Goal: Task Accomplishment & Management: Use online tool/utility

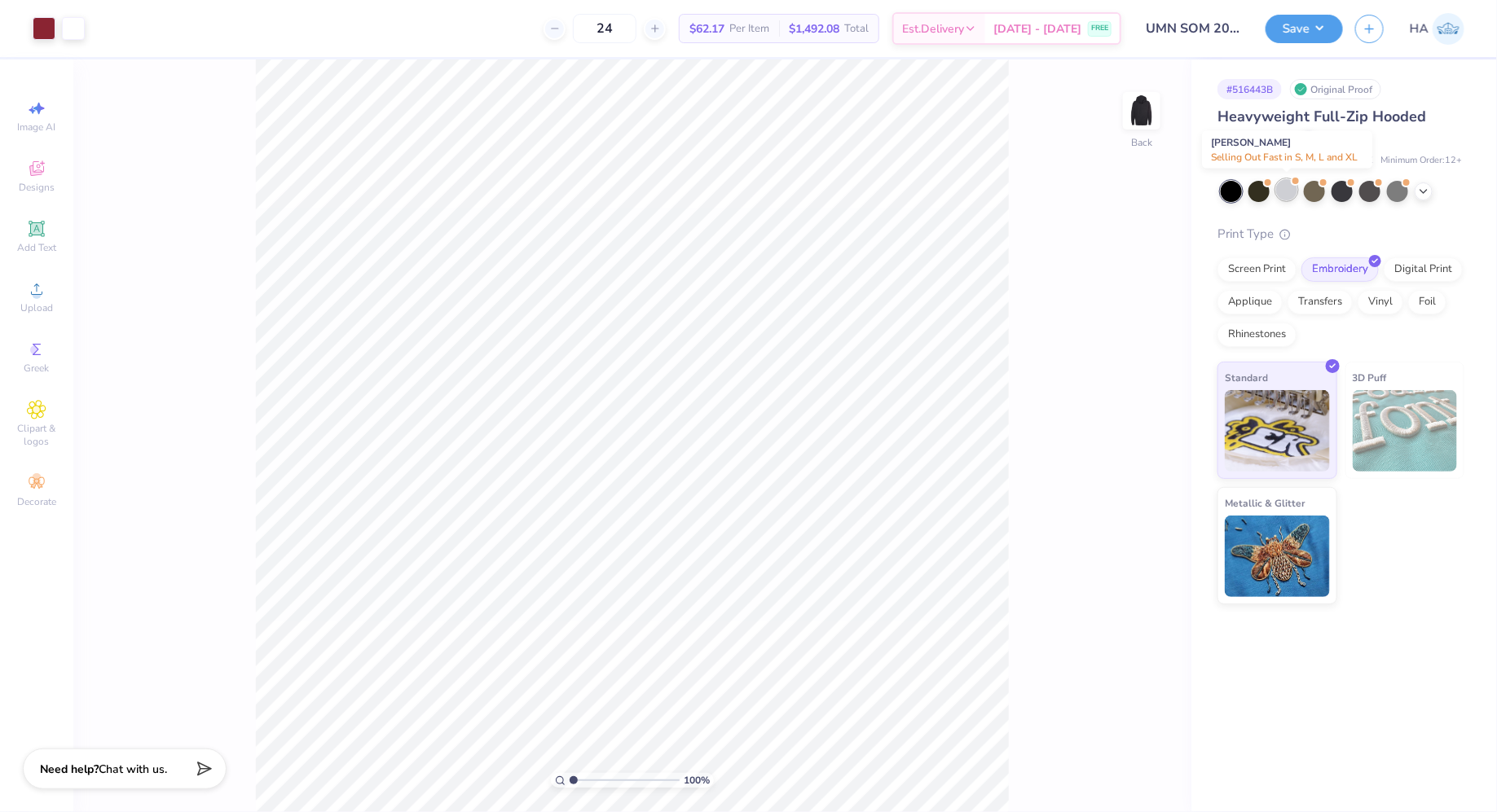
click at [1289, 185] on div at bounding box center [1287, 189] width 21 height 21
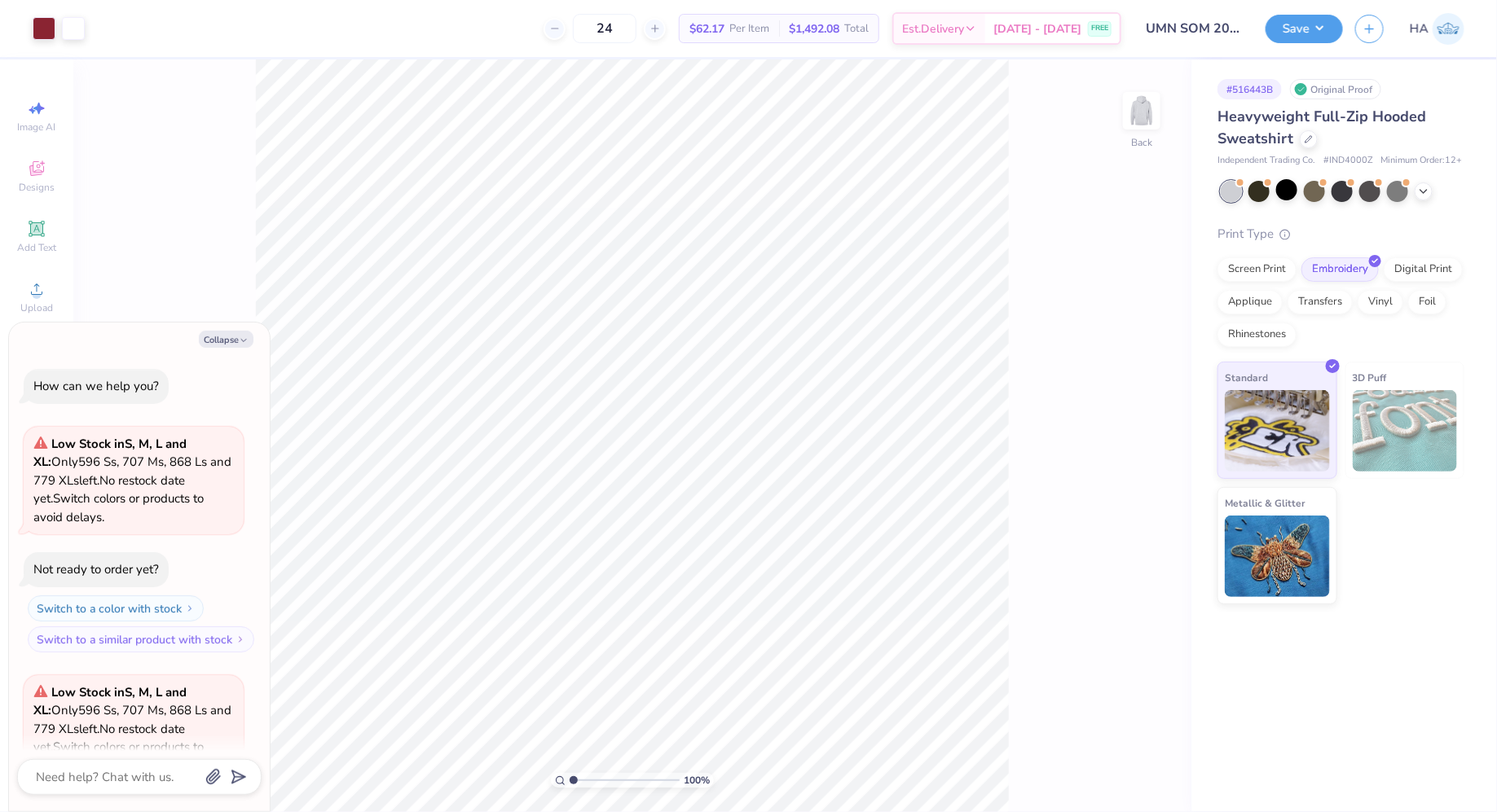
scroll to position [161, 0]
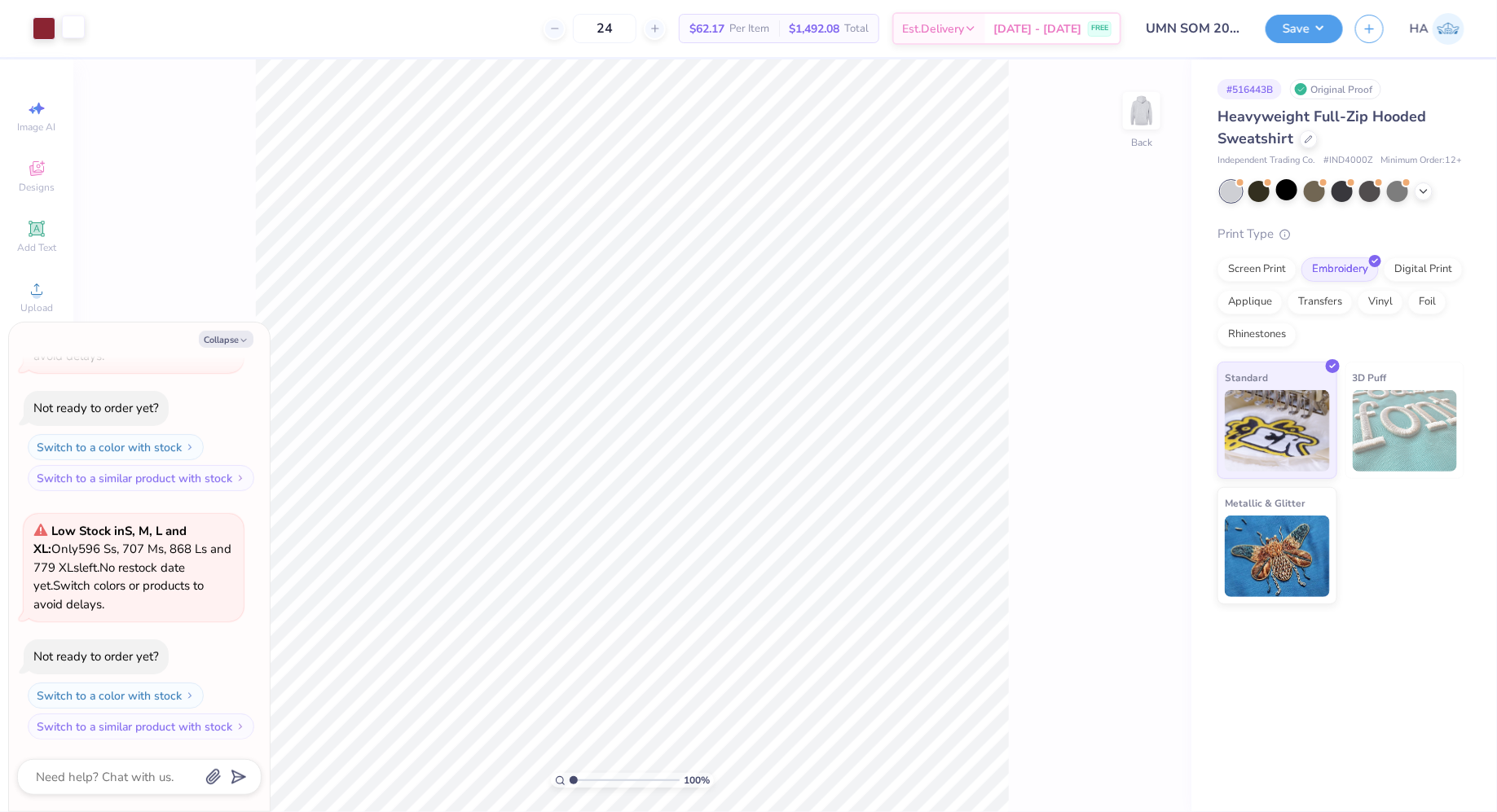
click at [79, 32] on div at bounding box center [74, 27] width 23 height 23
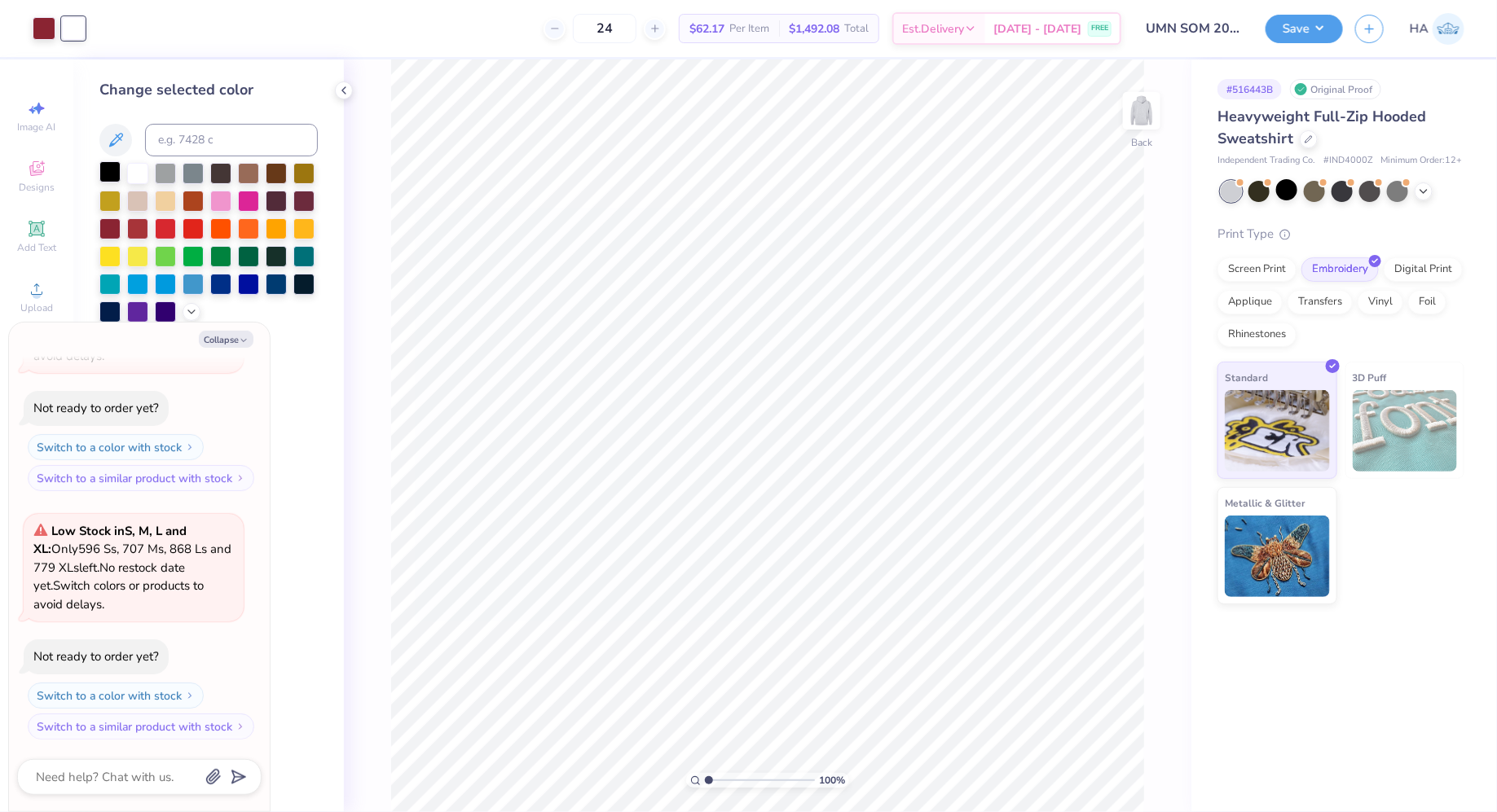
click at [111, 175] on div at bounding box center [110, 172] width 21 height 21
click at [1307, 25] on button "Save" at bounding box center [1304, 26] width 77 height 29
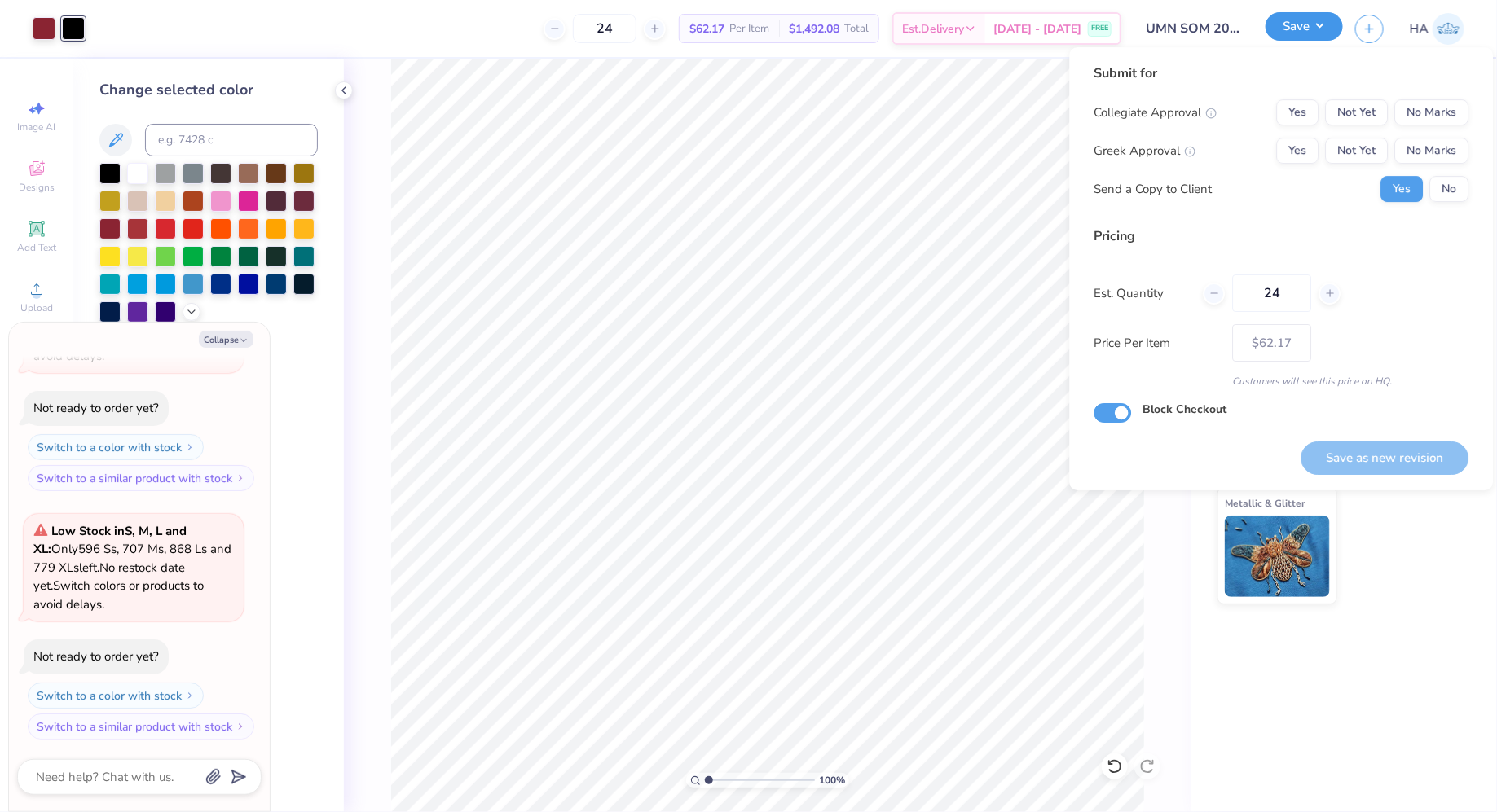
type textarea "x"
click at [1446, 139] on button "No Marks" at bounding box center [1432, 151] width 75 height 26
click at [1451, 113] on button "No Marks" at bounding box center [1432, 112] width 75 height 26
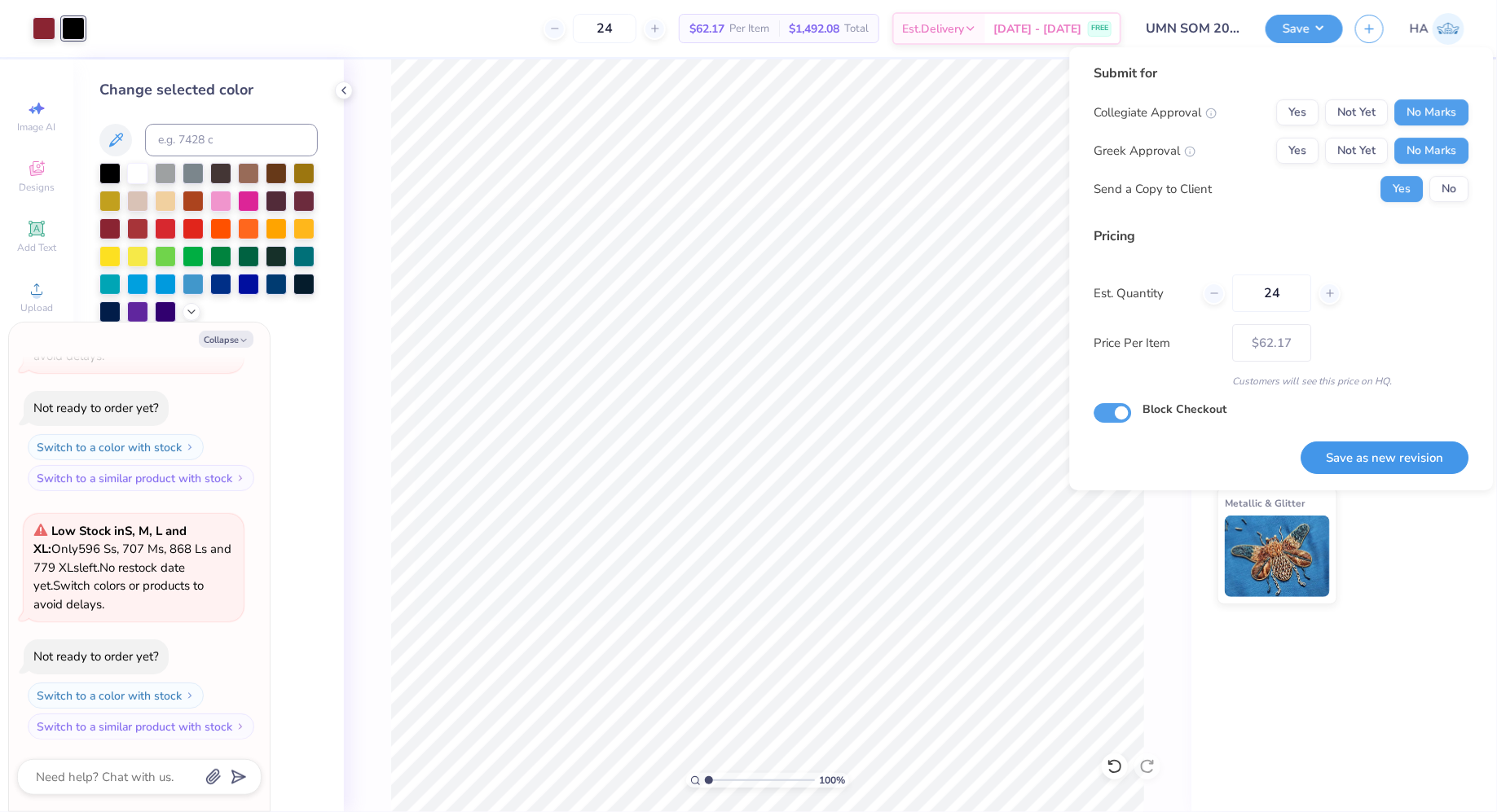
click at [1360, 444] on button "Save as new revision" at bounding box center [1385, 459] width 168 height 33
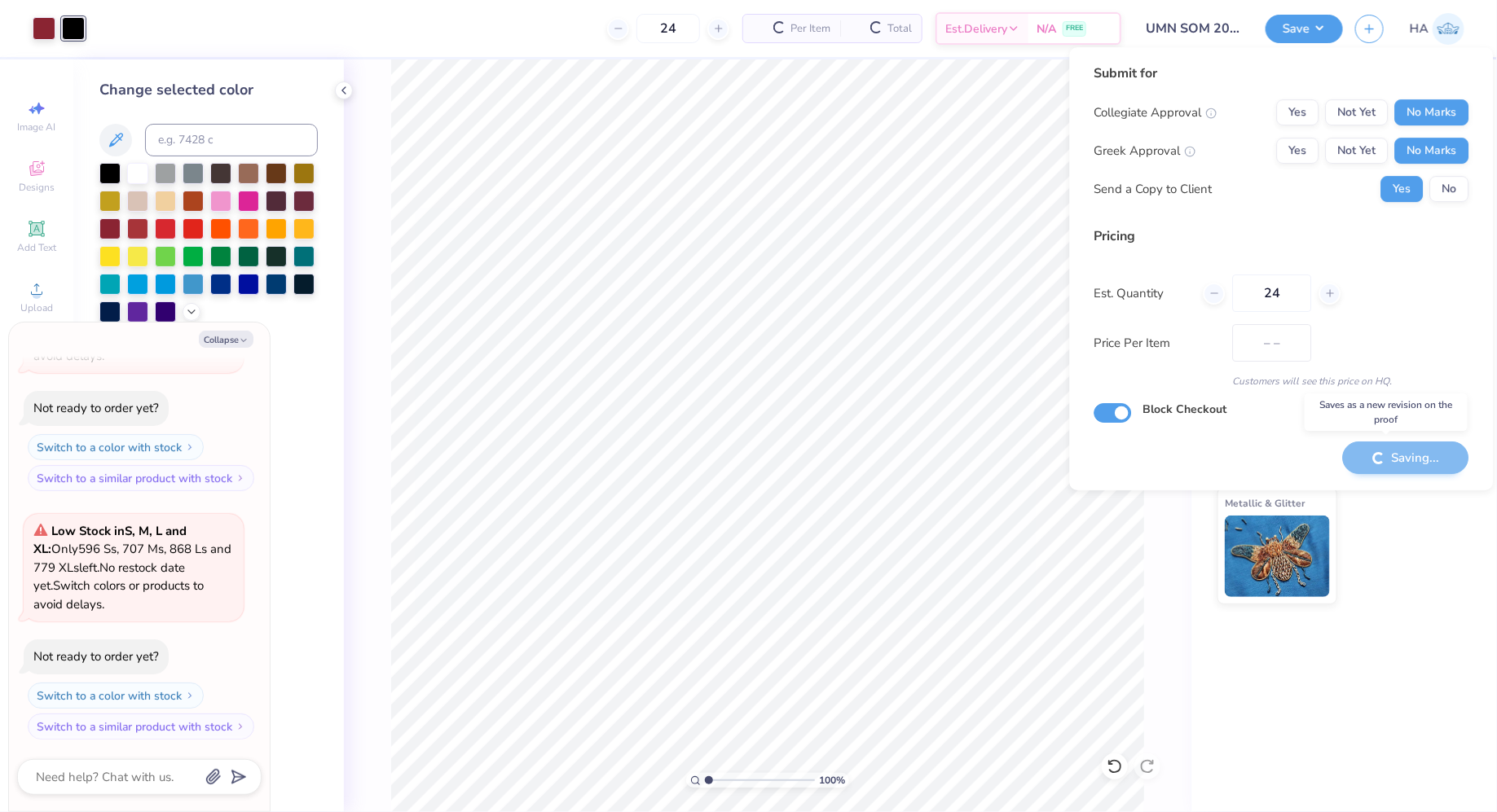
type input "$62.17"
type textarea "x"
type input "– –"
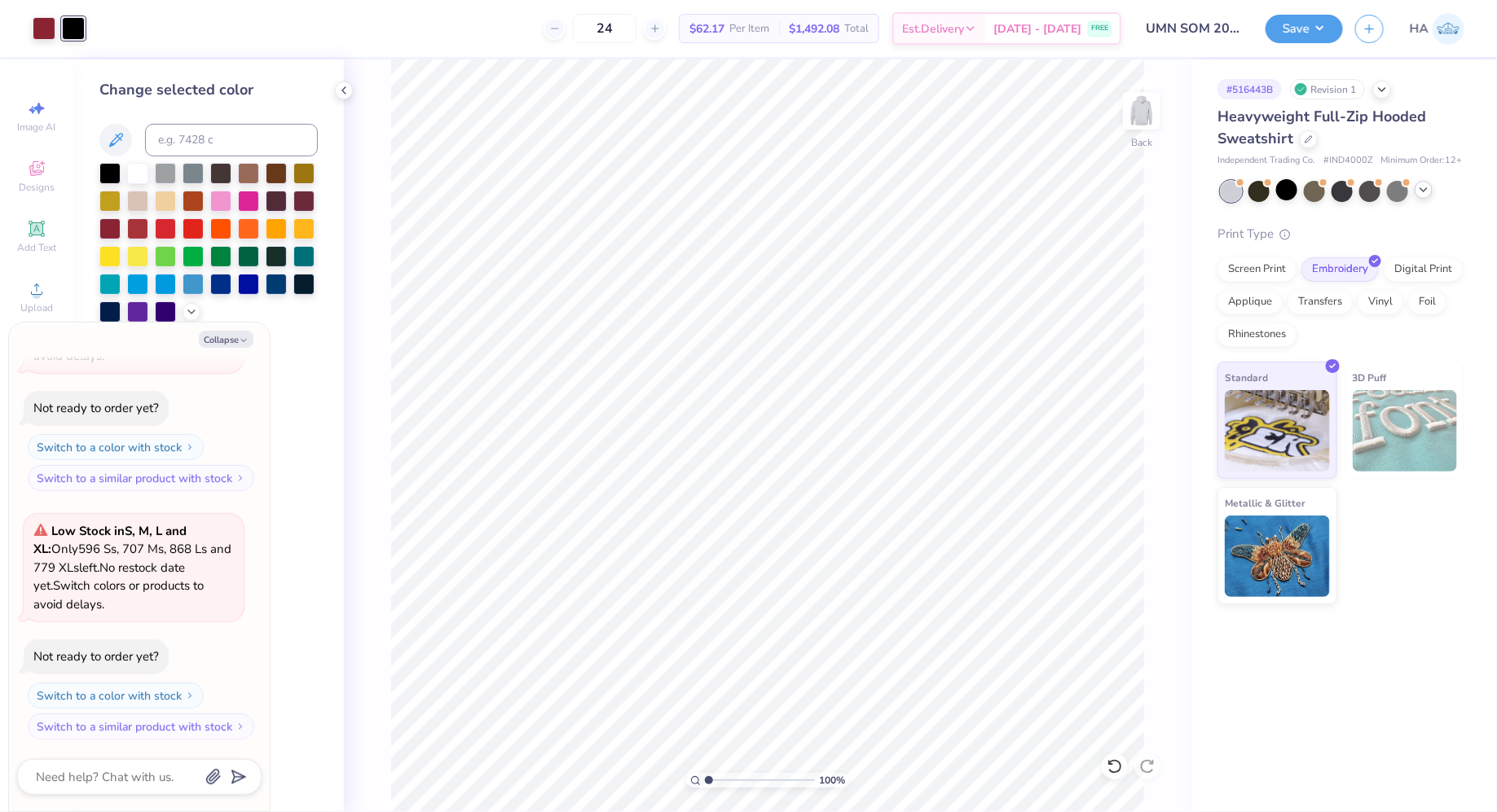
click at [1423, 193] on icon at bounding box center [1423, 189] width 13 height 13
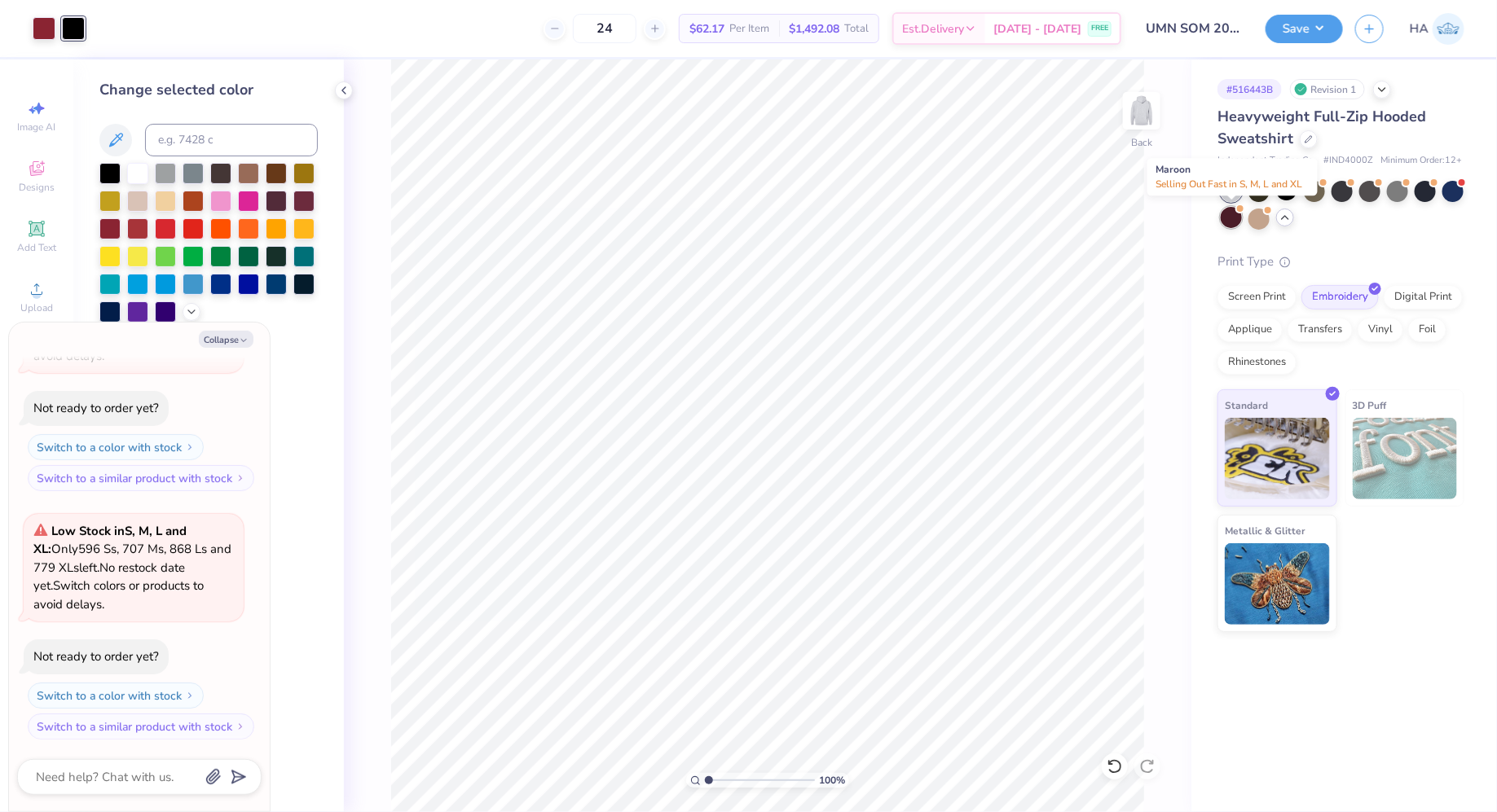
click at [1234, 216] on div at bounding box center [1231, 217] width 21 height 21
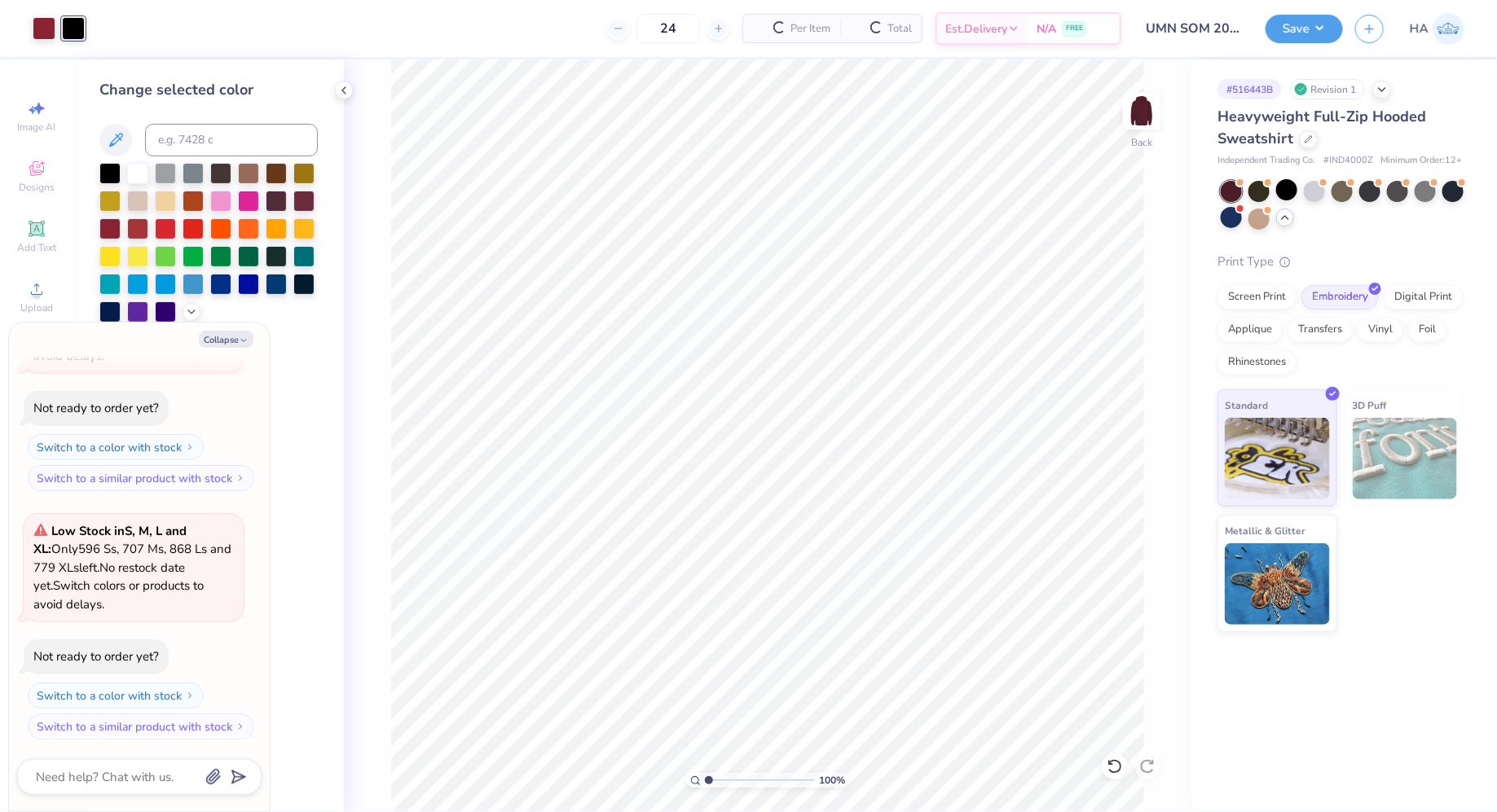
scroll to position [410, 0]
click at [46, 29] on div at bounding box center [44, 27] width 23 height 23
type textarea "x"
click at [217, 144] on input at bounding box center [231, 139] width 173 height 32
type input "7265c"
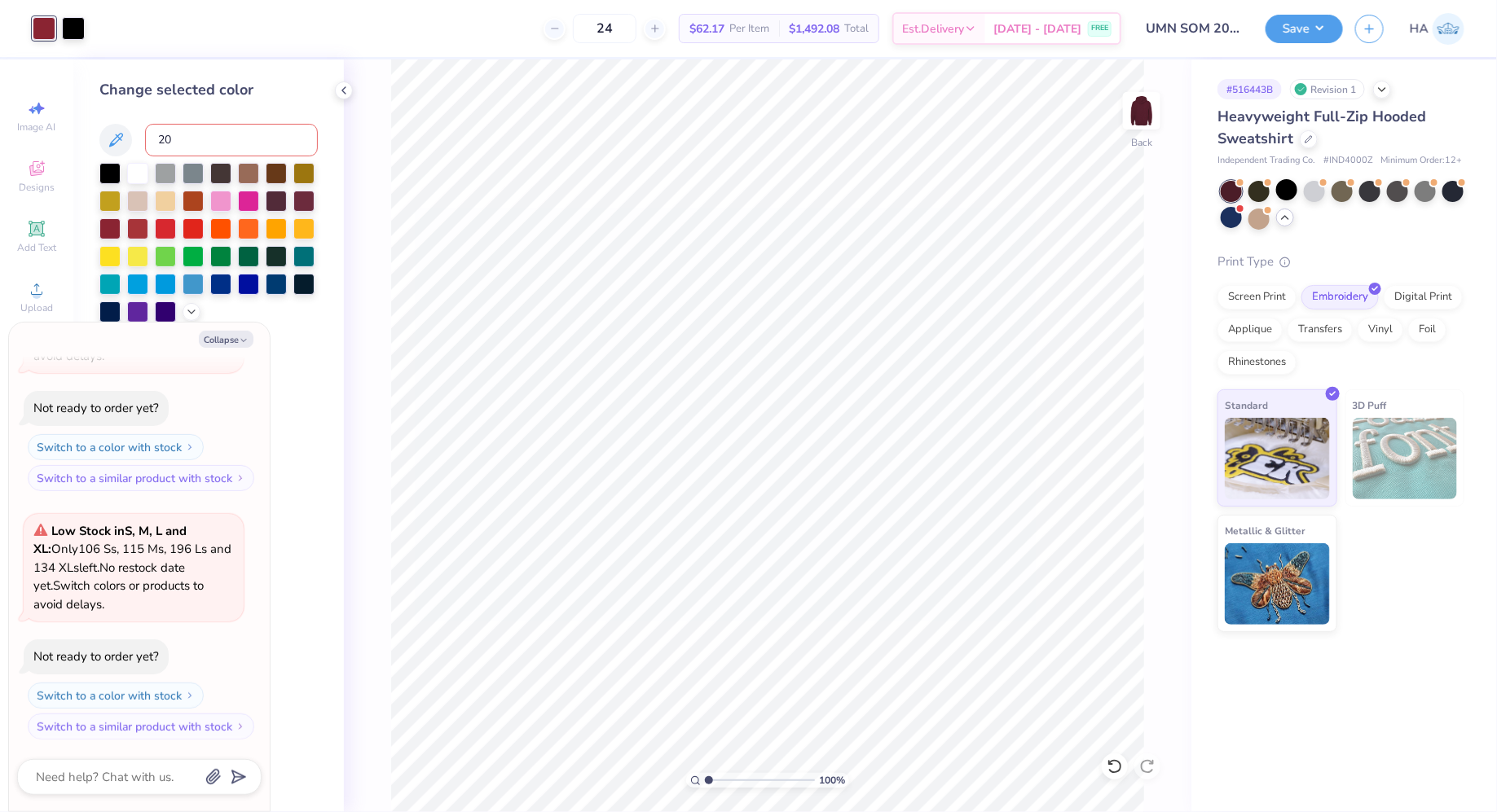
type input "202"
type input "7625"
type textarea "x"
click at [196, 312] on icon at bounding box center [191, 310] width 13 height 13
click at [240, 341] on icon "button" at bounding box center [243, 340] width 10 height 10
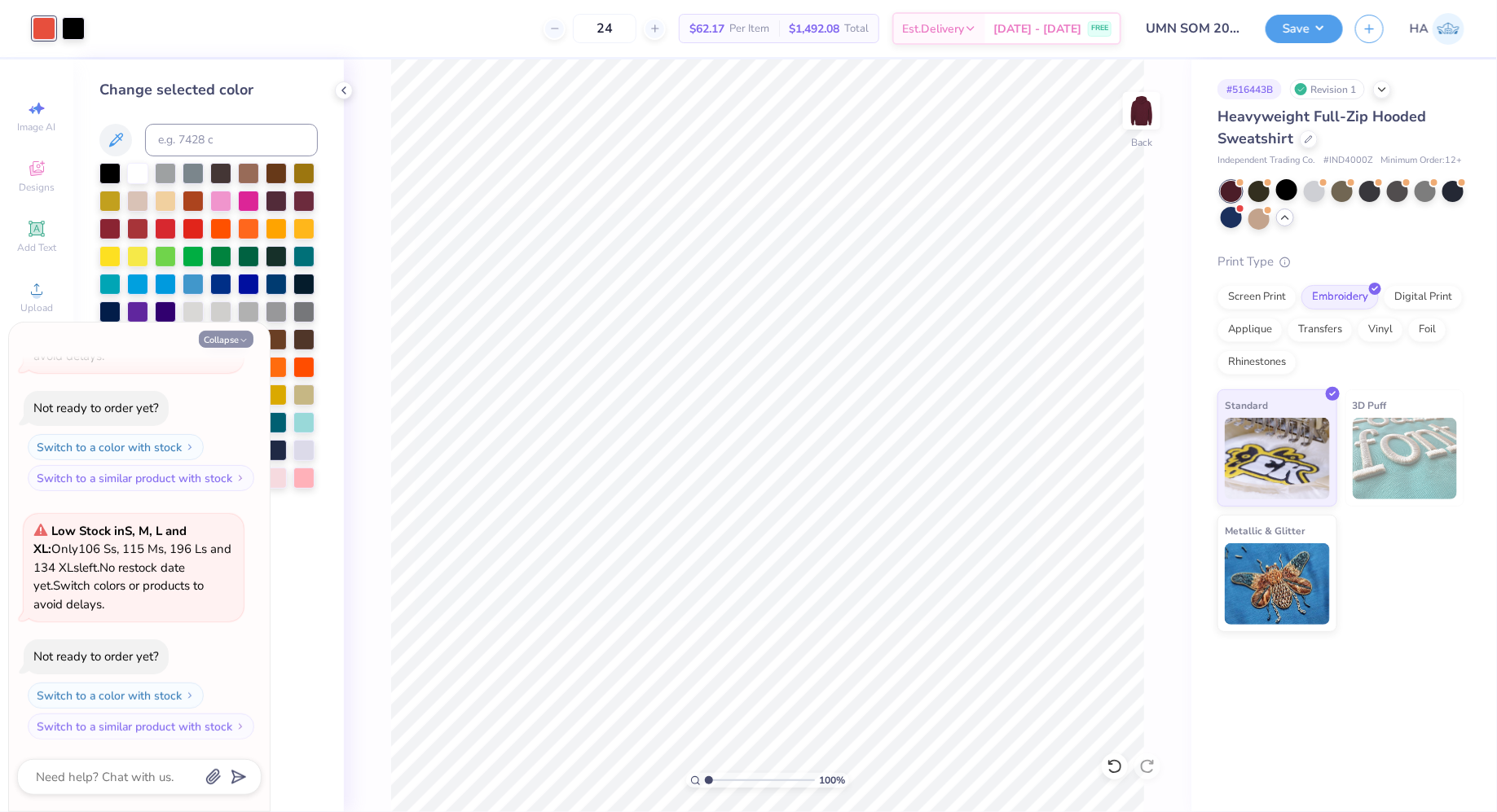
type textarea "x"
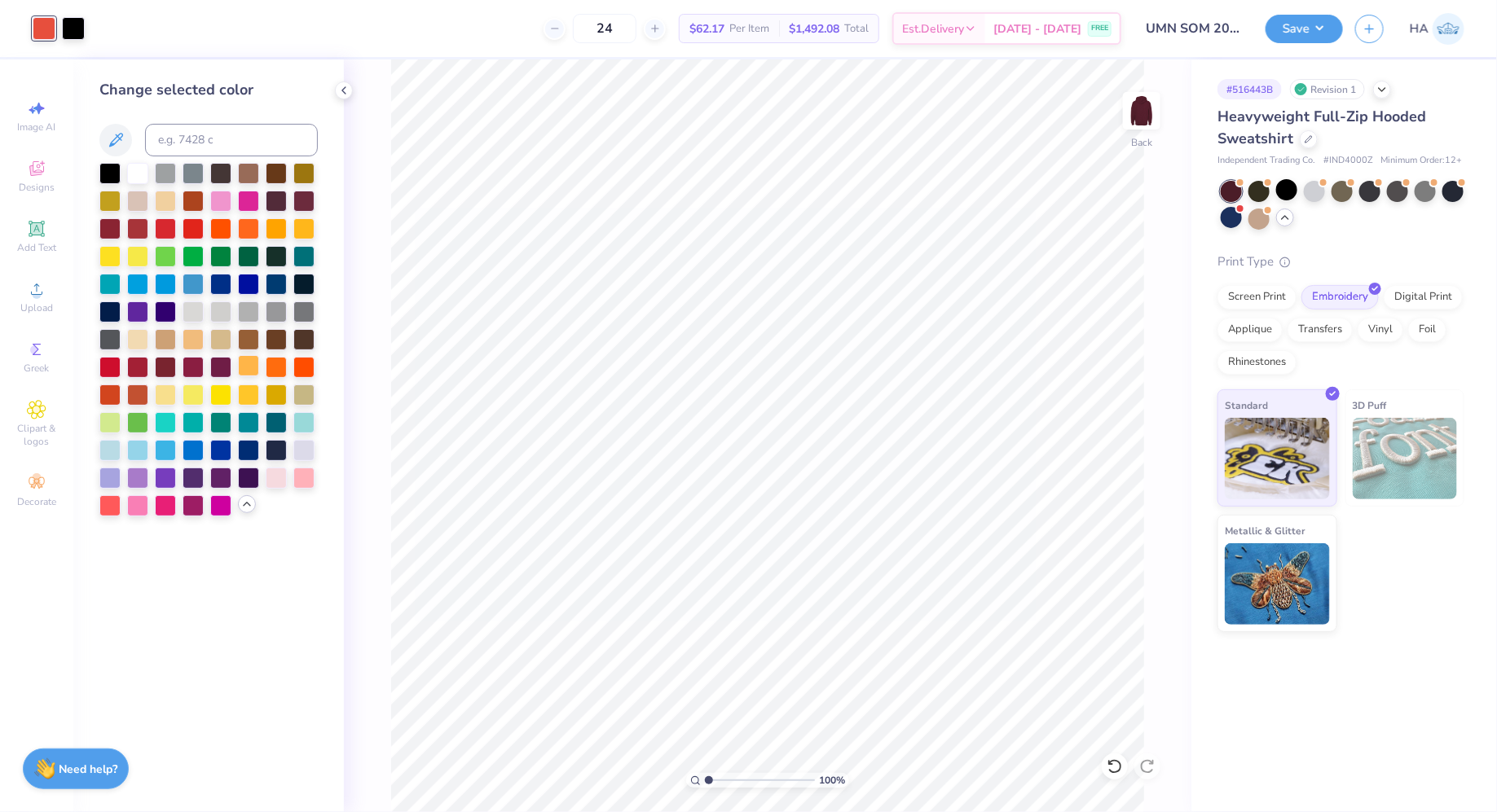
click at [253, 367] on div at bounding box center [248, 366] width 21 height 21
click at [72, 30] on div at bounding box center [74, 27] width 23 height 23
click at [133, 171] on div at bounding box center [138, 172] width 21 height 21
click at [1302, 27] on button "Save" at bounding box center [1304, 26] width 77 height 29
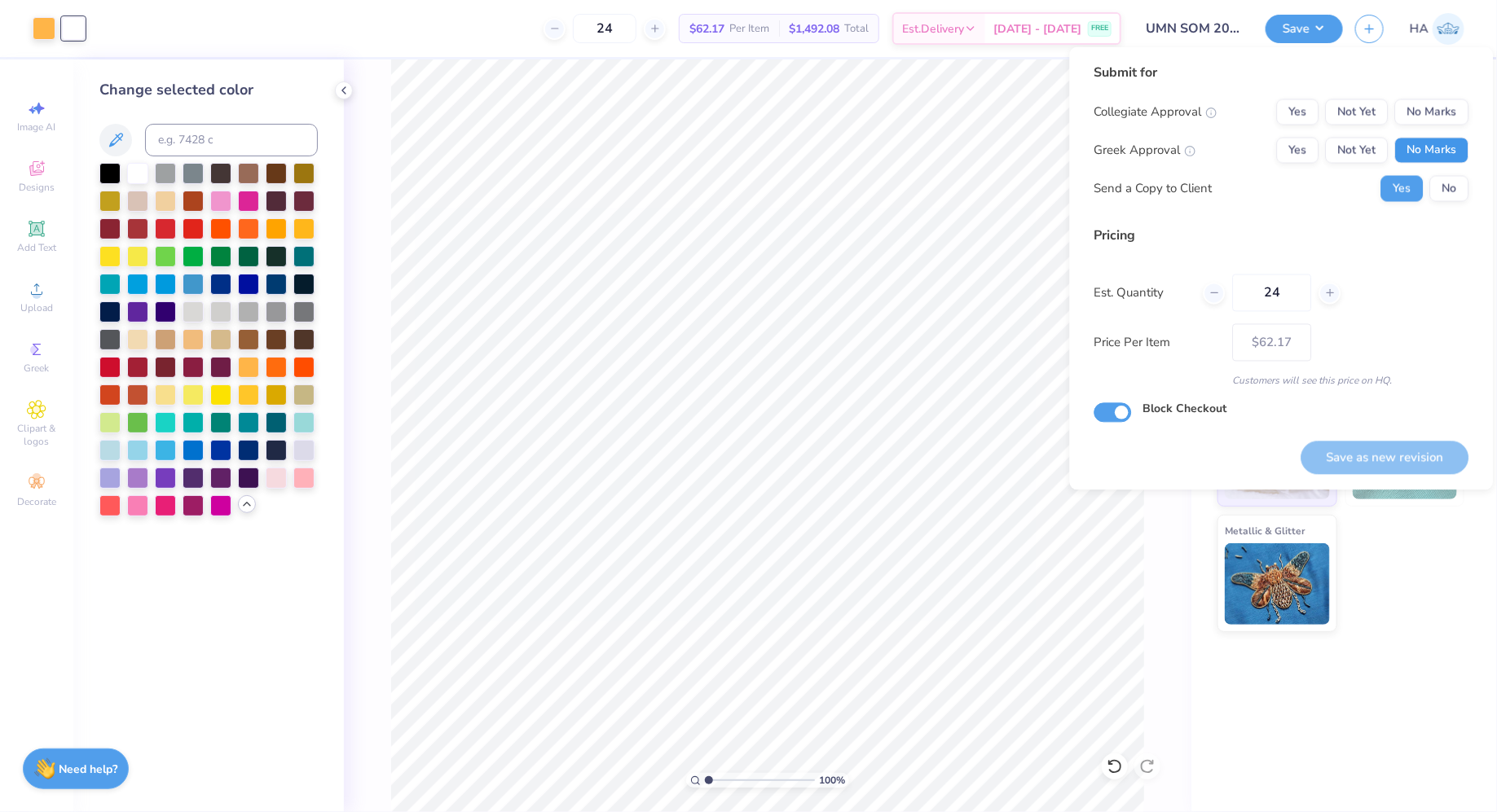
click at [1455, 148] on button "No Marks" at bounding box center [1432, 151] width 75 height 26
click at [1462, 112] on button "No Marks" at bounding box center [1432, 112] width 75 height 26
click at [1352, 435] on div "Save as new revision" at bounding box center [1385, 448] width 168 height 52
click at [1342, 457] on button "Save as new revision" at bounding box center [1385, 458] width 168 height 33
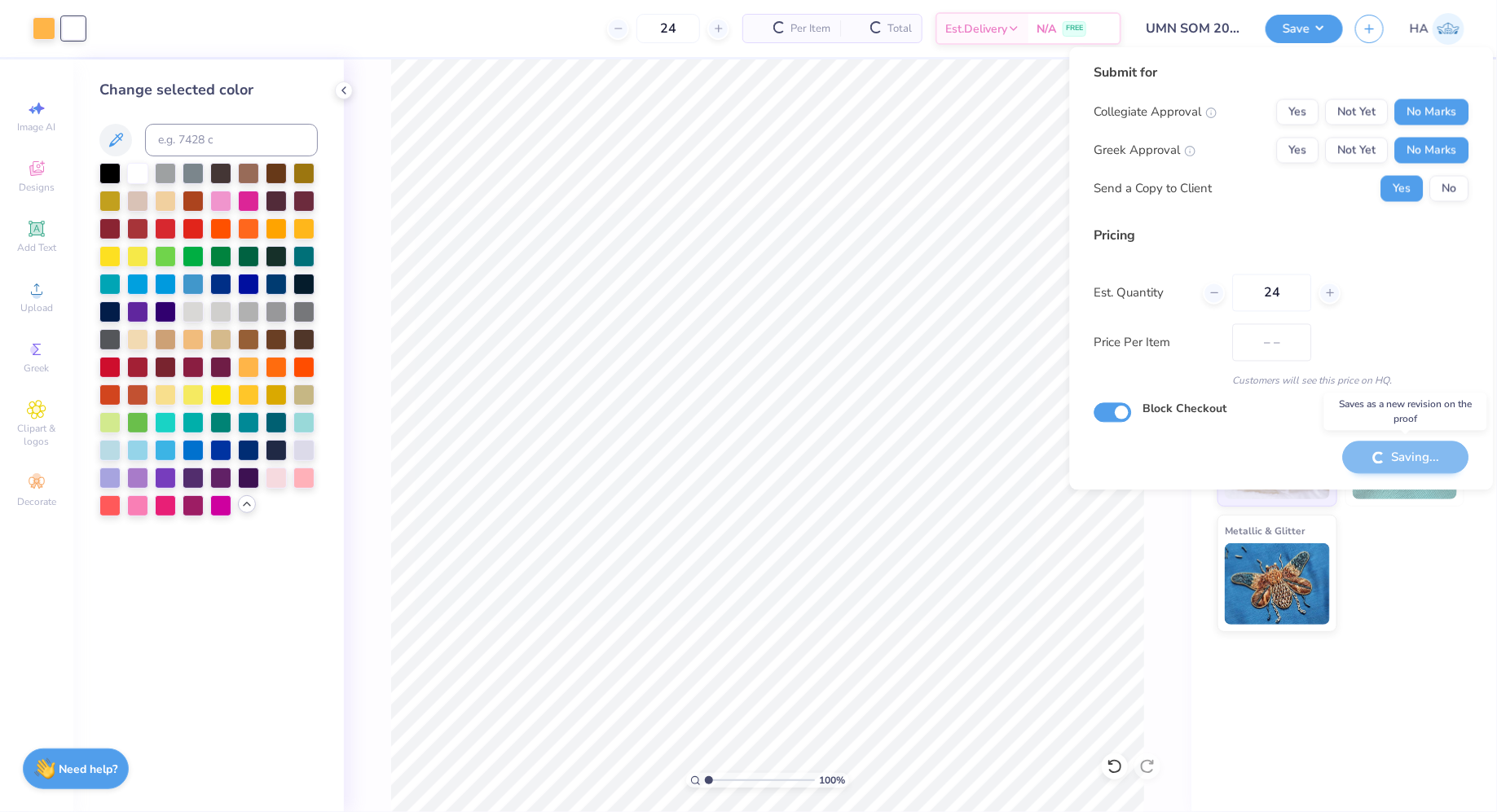
type input "$62.17"
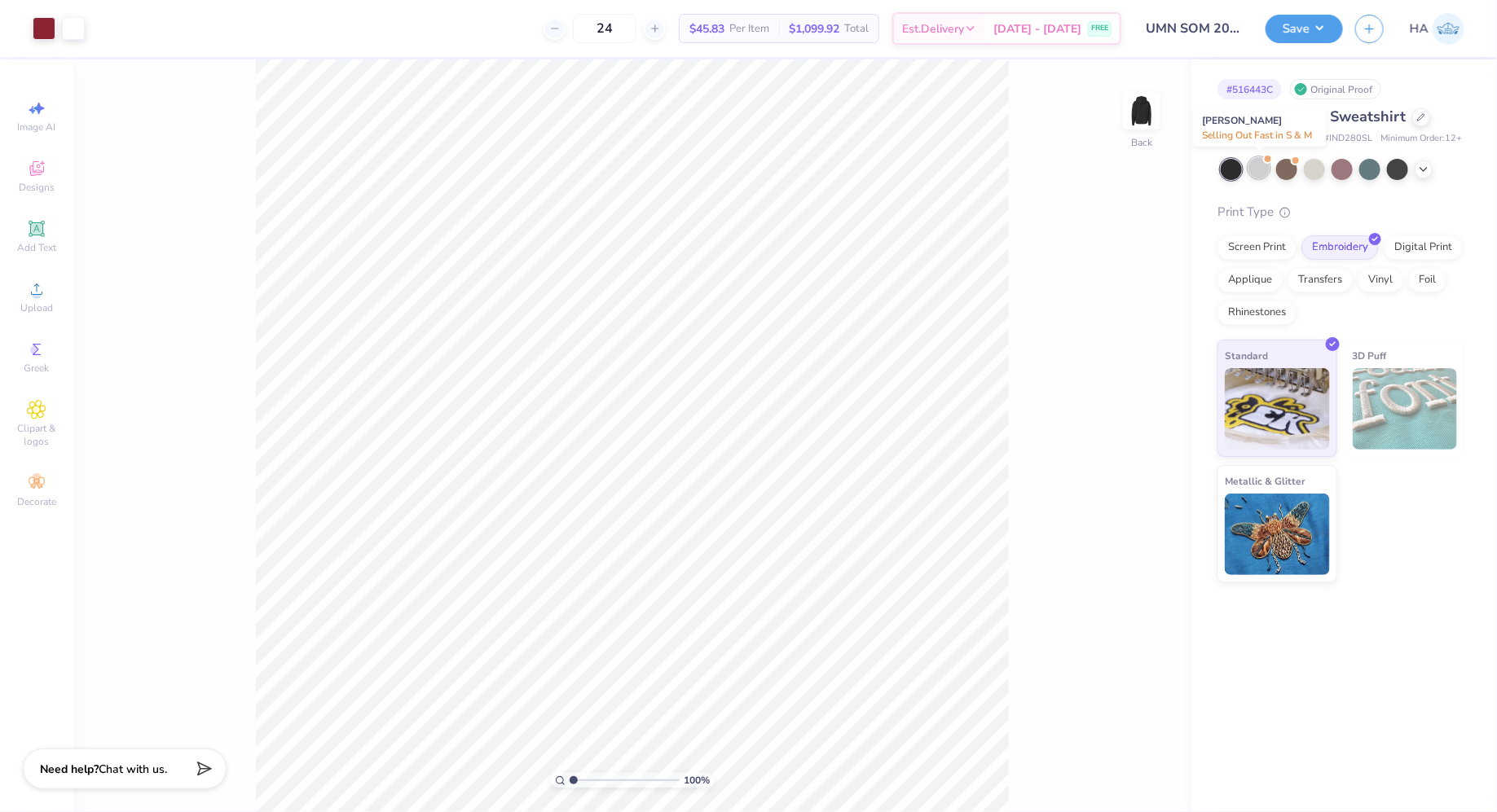
click at [1260, 167] on div at bounding box center [1258, 167] width 21 height 21
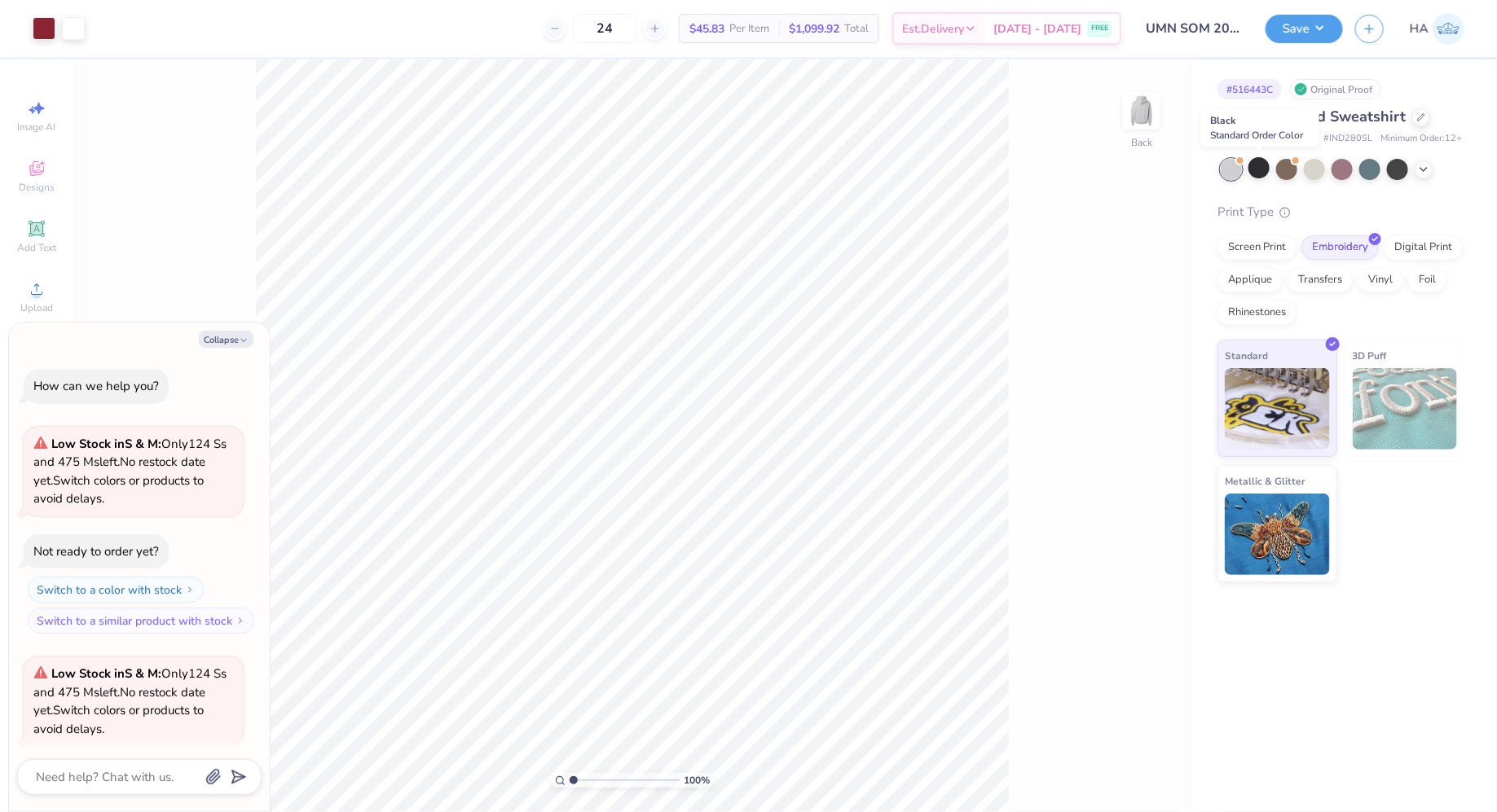
scroll to position [125, 0]
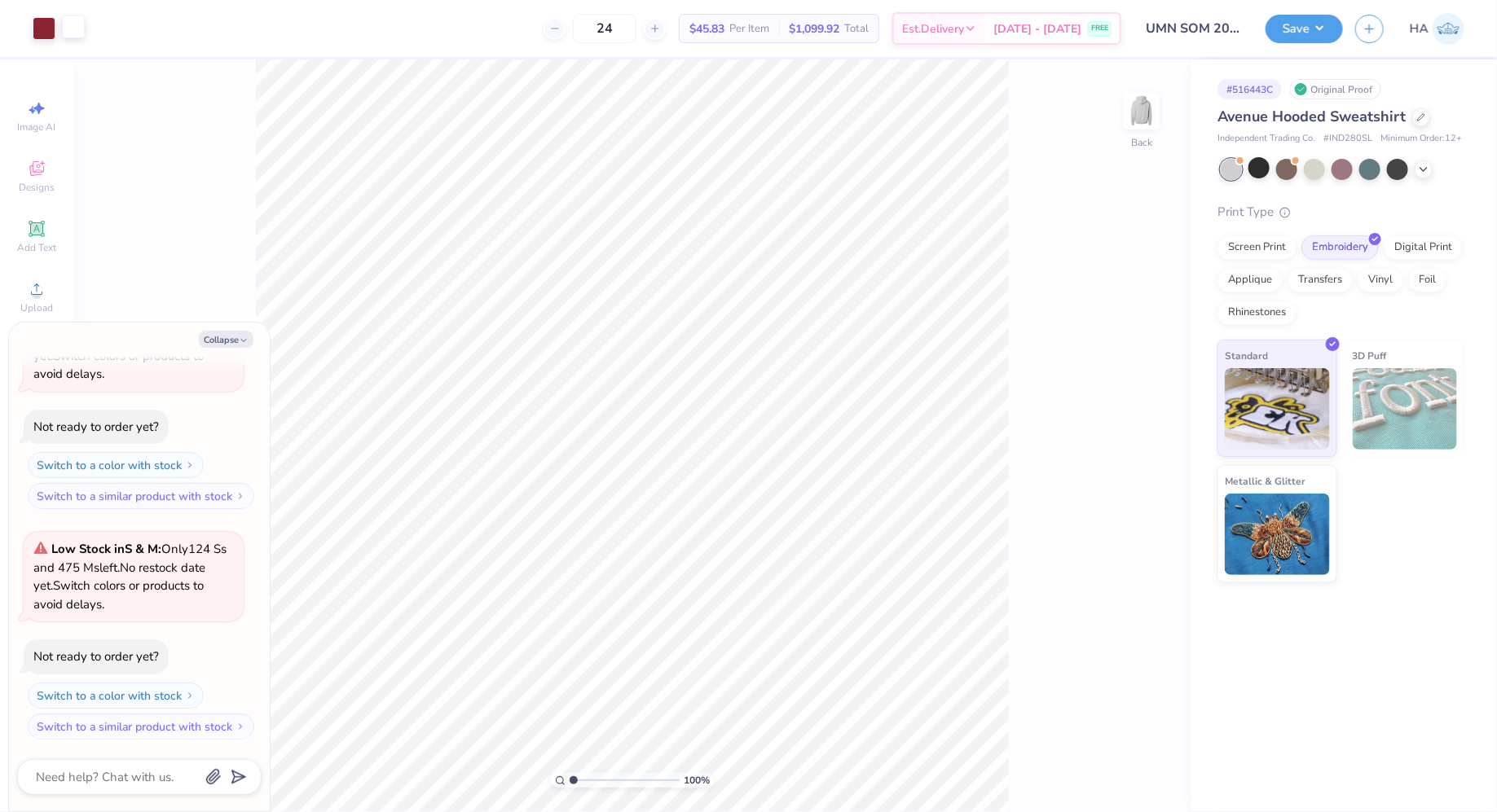
click at [62, 33] on div at bounding box center [74, 27] width 23 height 23
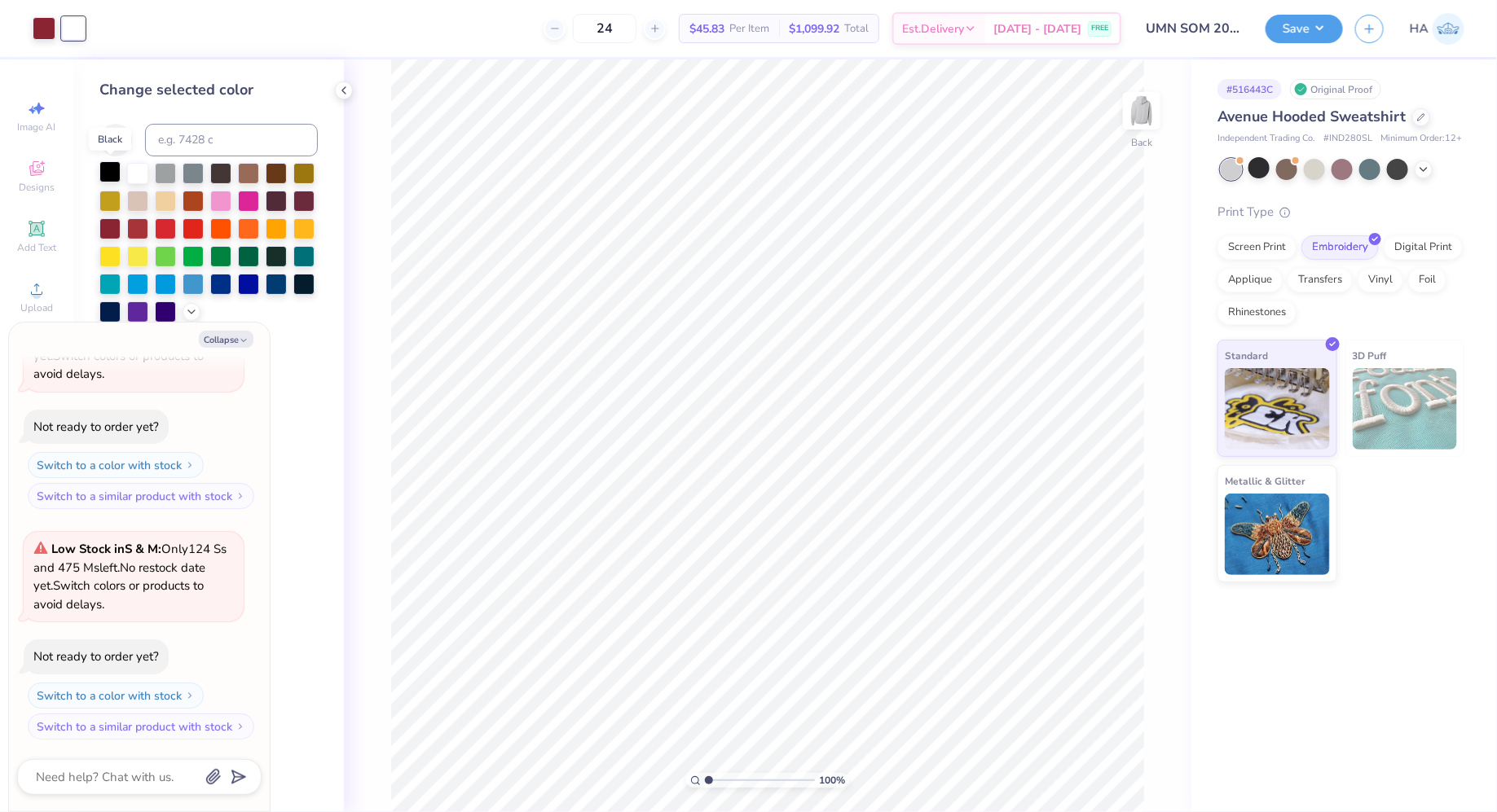
click at [115, 174] on div at bounding box center [110, 172] width 21 height 21
click at [1300, 31] on button "Save" at bounding box center [1304, 26] width 77 height 29
type textarea "x"
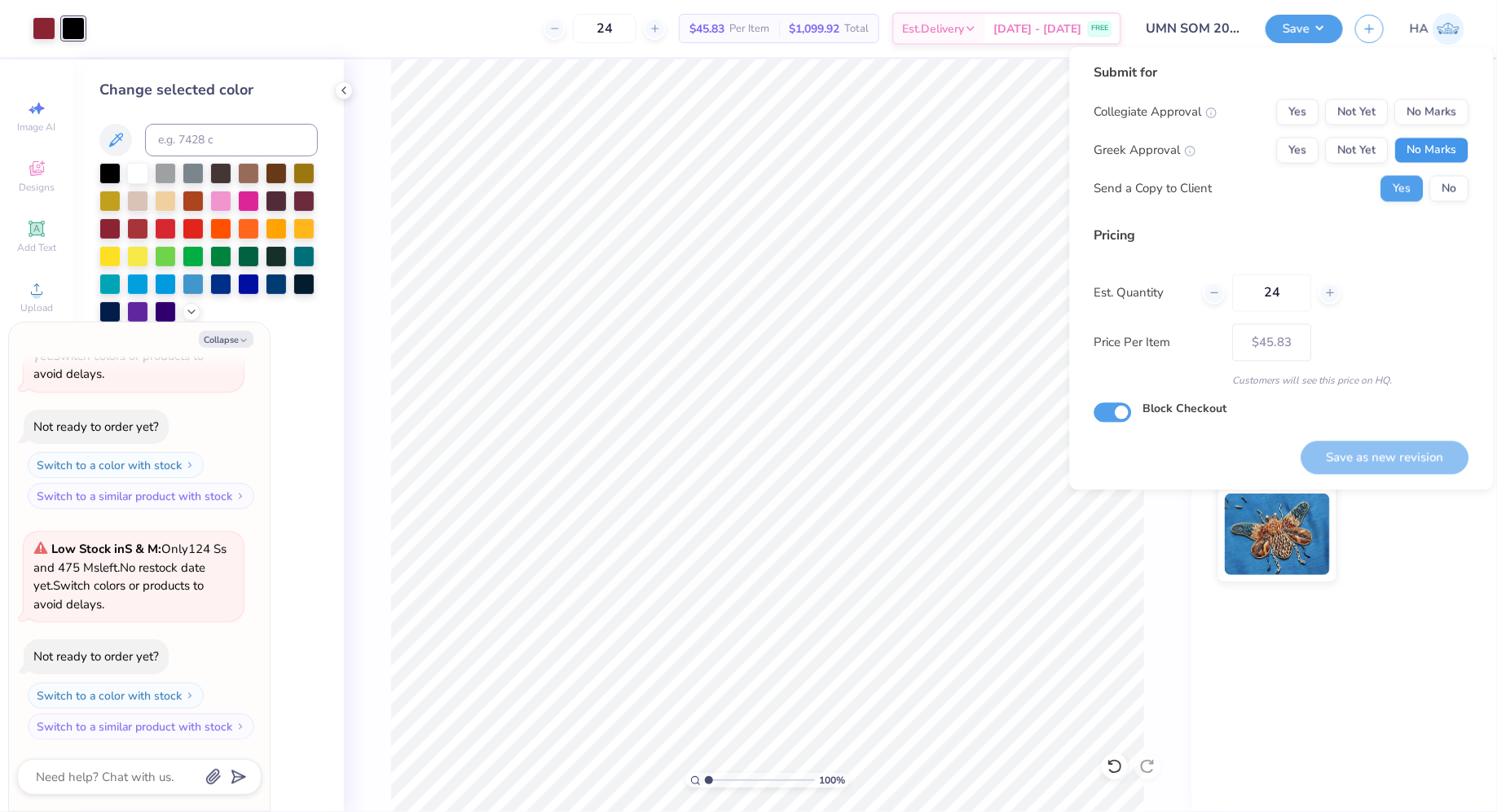
click at [1436, 143] on button "No Marks" at bounding box center [1432, 151] width 75 height 26
click at [1449, 104] on button "No Marks" at bounding box center [1432, 112] width 75 height 26
click at [1347, 448] on button "Save as new revision" at bounding box center [1385, 458] width 168 height 33
type input "$45.83"
type textarea "x"
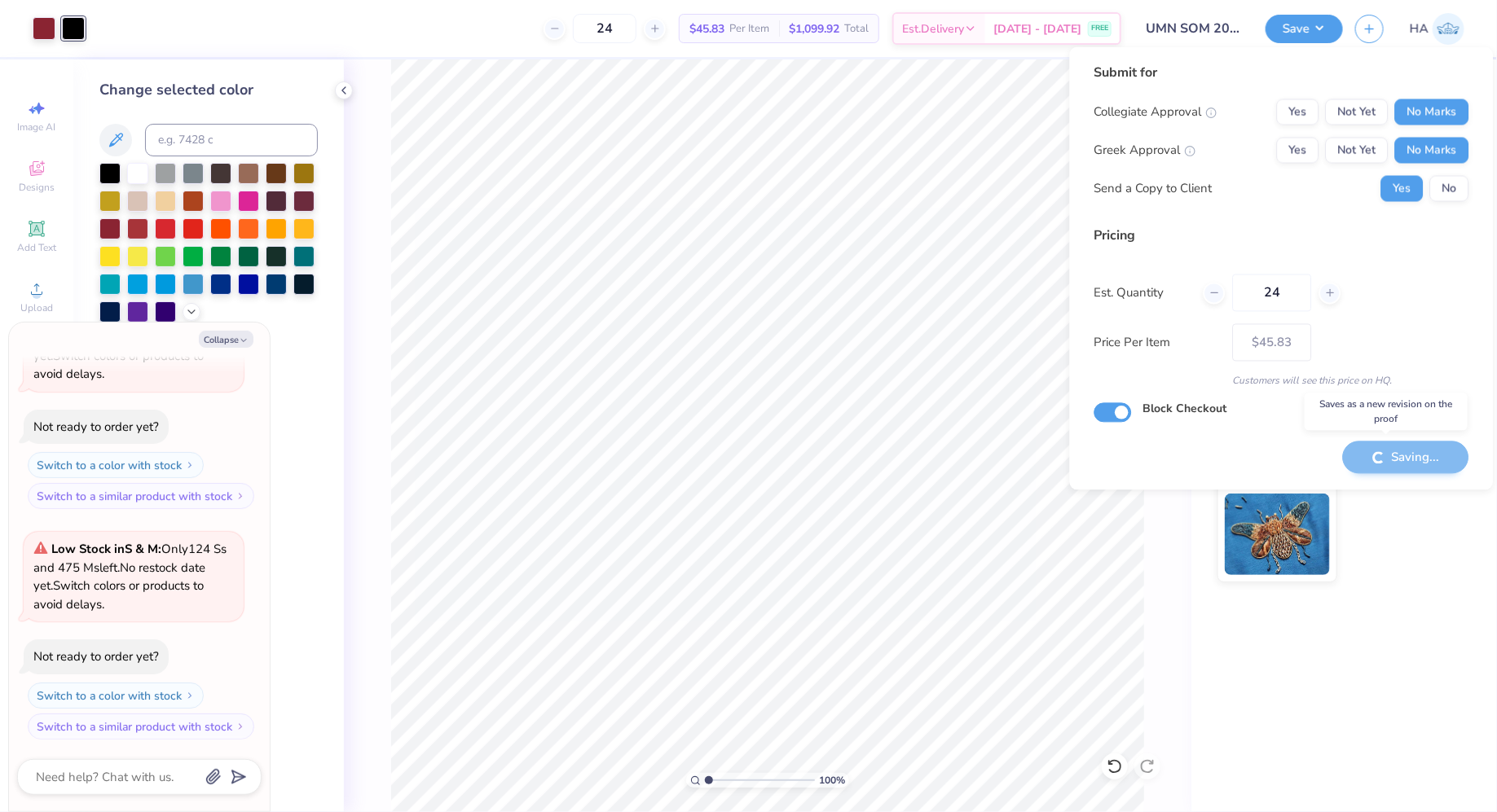
type input "– –"
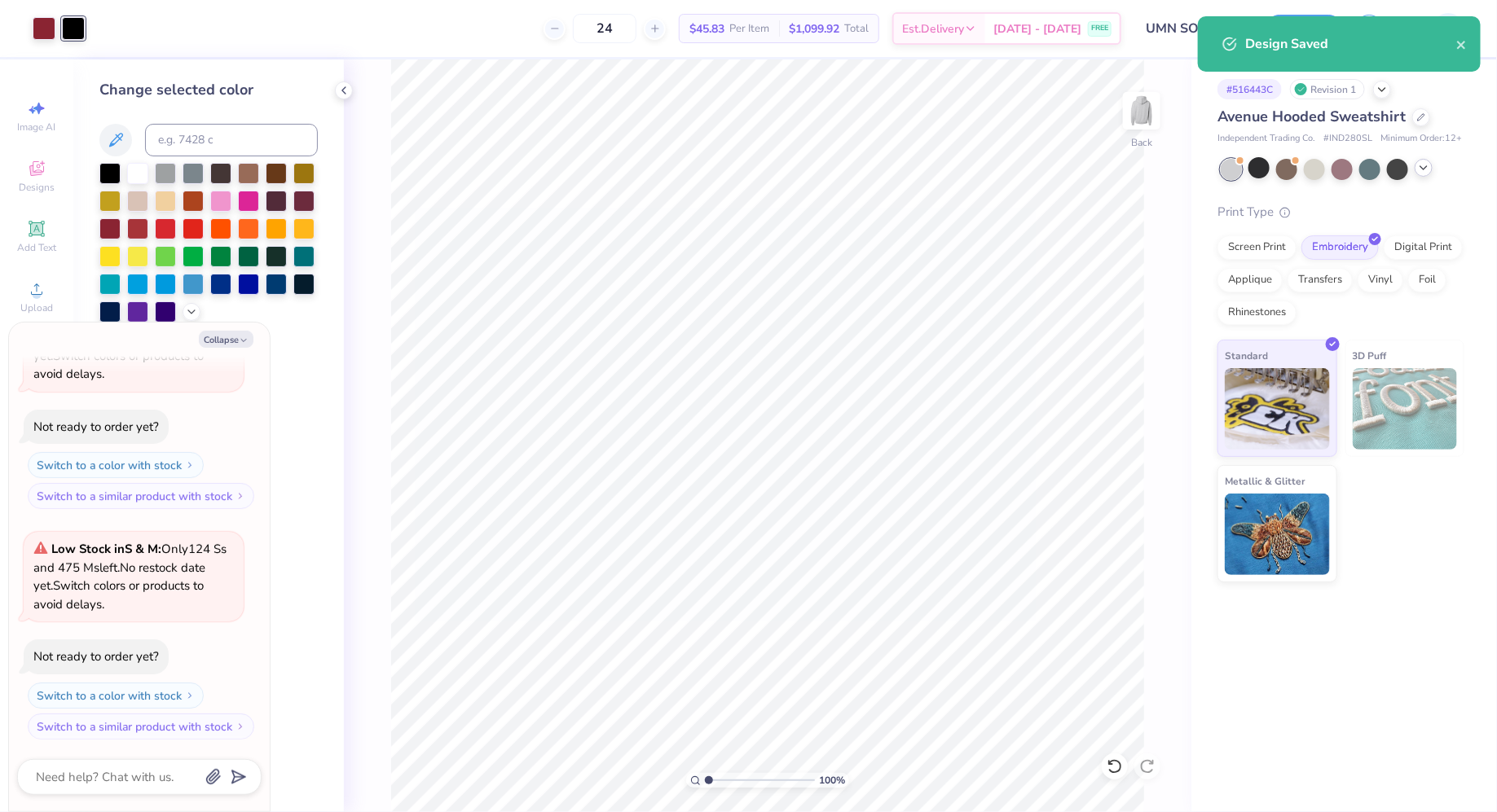
click at [1422, 169] on icon at bounding box center [1423, 167] width 13 height 13
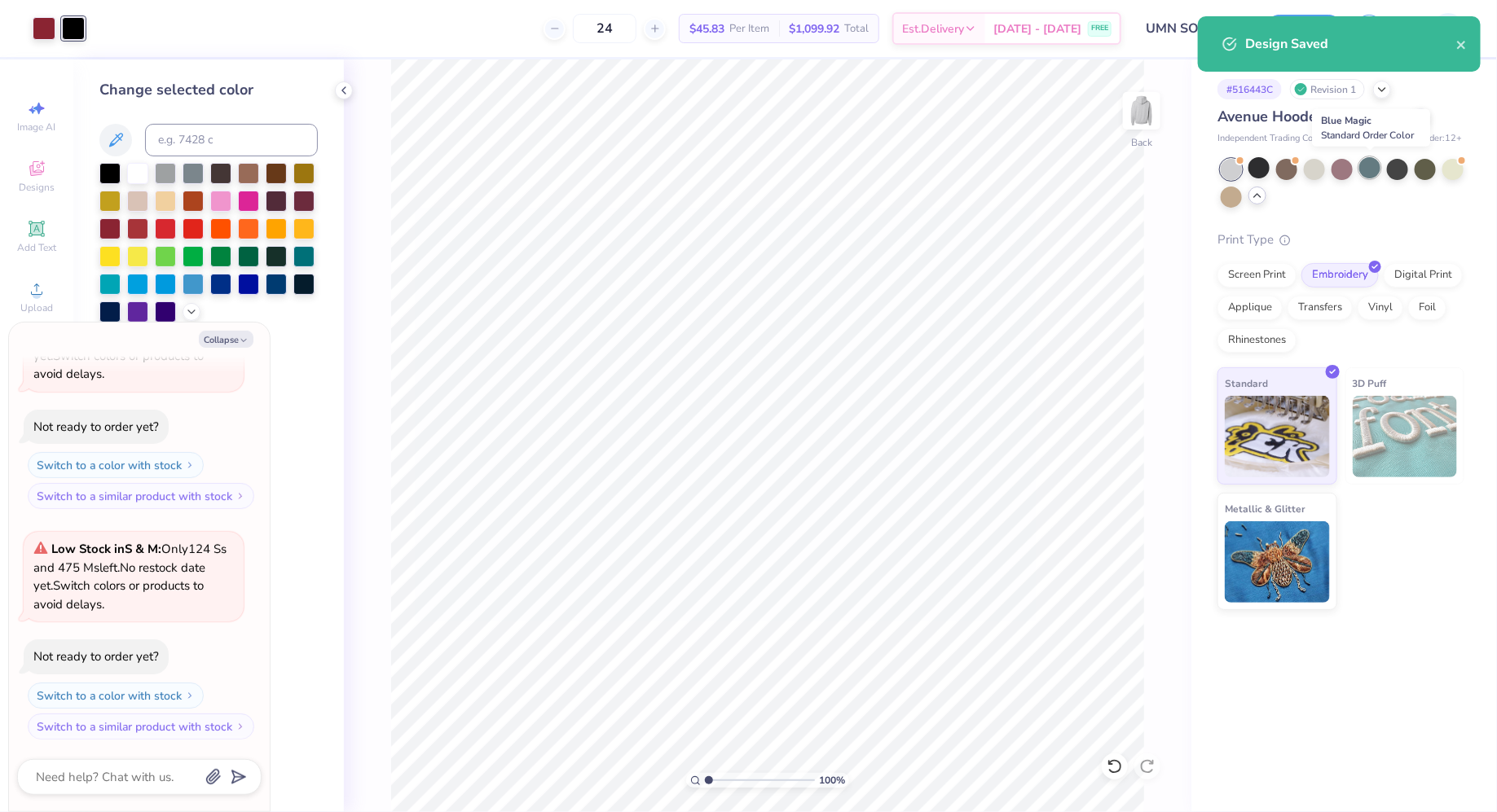
click at [1371, 168] on div at bounding box center [1370, 167] width 21 height 21
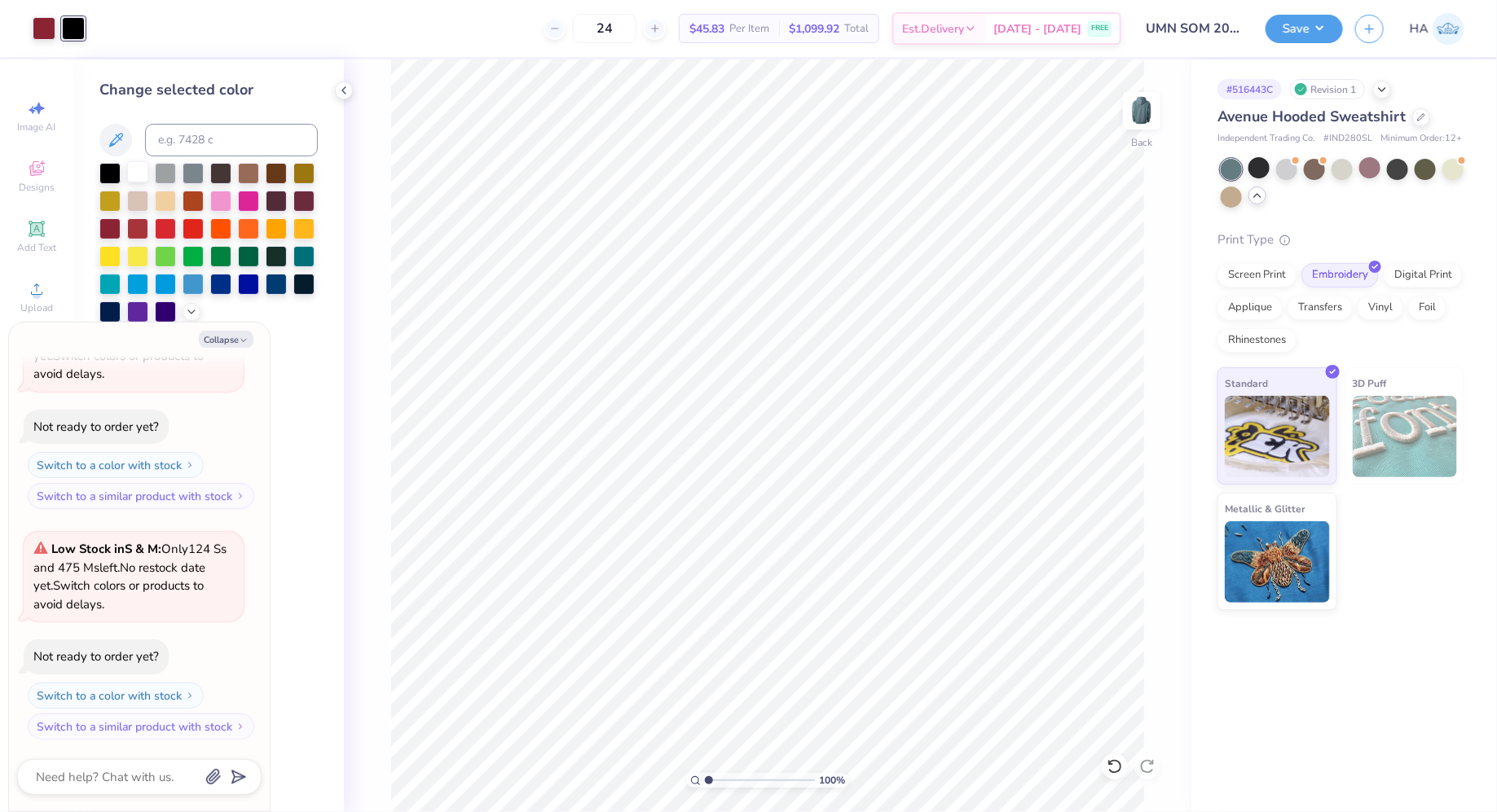
click at [141, 180] on div at bounding box center [138, 172] width 21 height 21
click at [1318, 11] on div "Save HA" at bounding box center [1381, 28] width 232 height 57
click at [1313, 27] on button "Save" at bounding box center [1304, 26] width 77 height 29
type textarea "x"
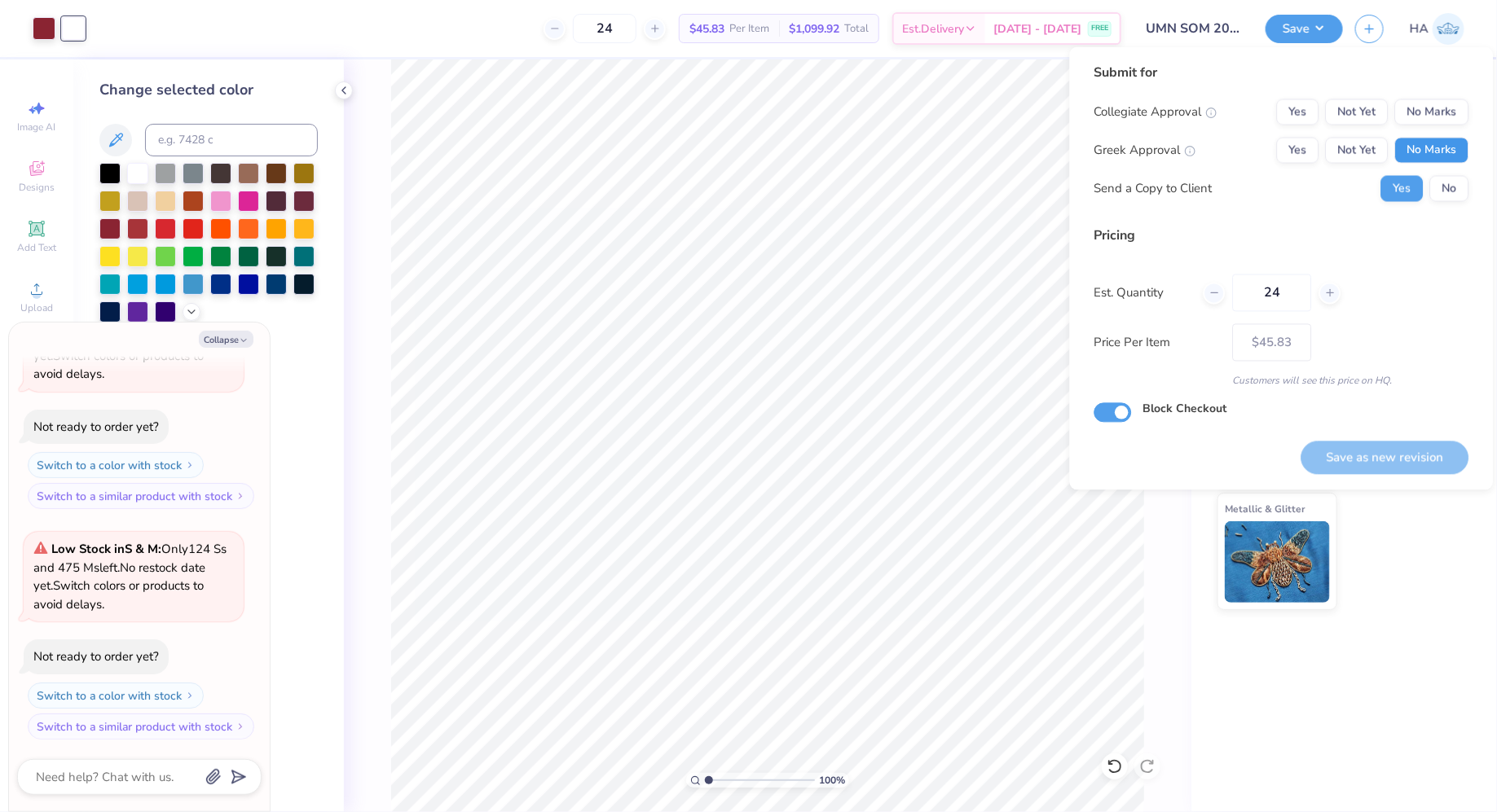
click at [1445, 141] on button "No Marks" at bounding box center [1432, 151] width 75 height 26
click at [1443, 115] on button "No Marks" at bounding box center [1432, 112] width 75 height 26
click at [1386, 446] on button "Save as new revision" at bounding box center [1385, 458] width 168 height 33
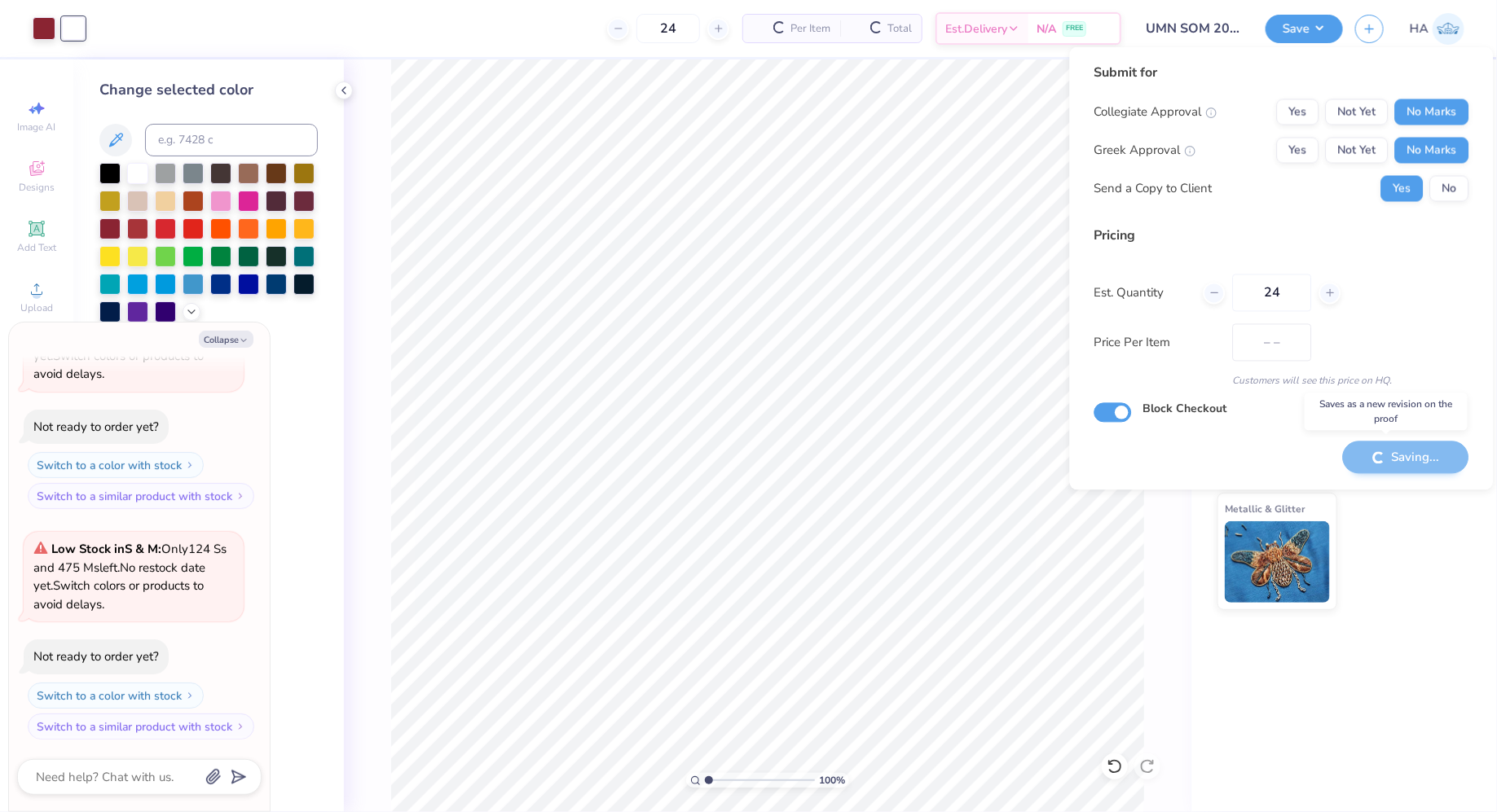
type input "$45.83"
type textarea "x"
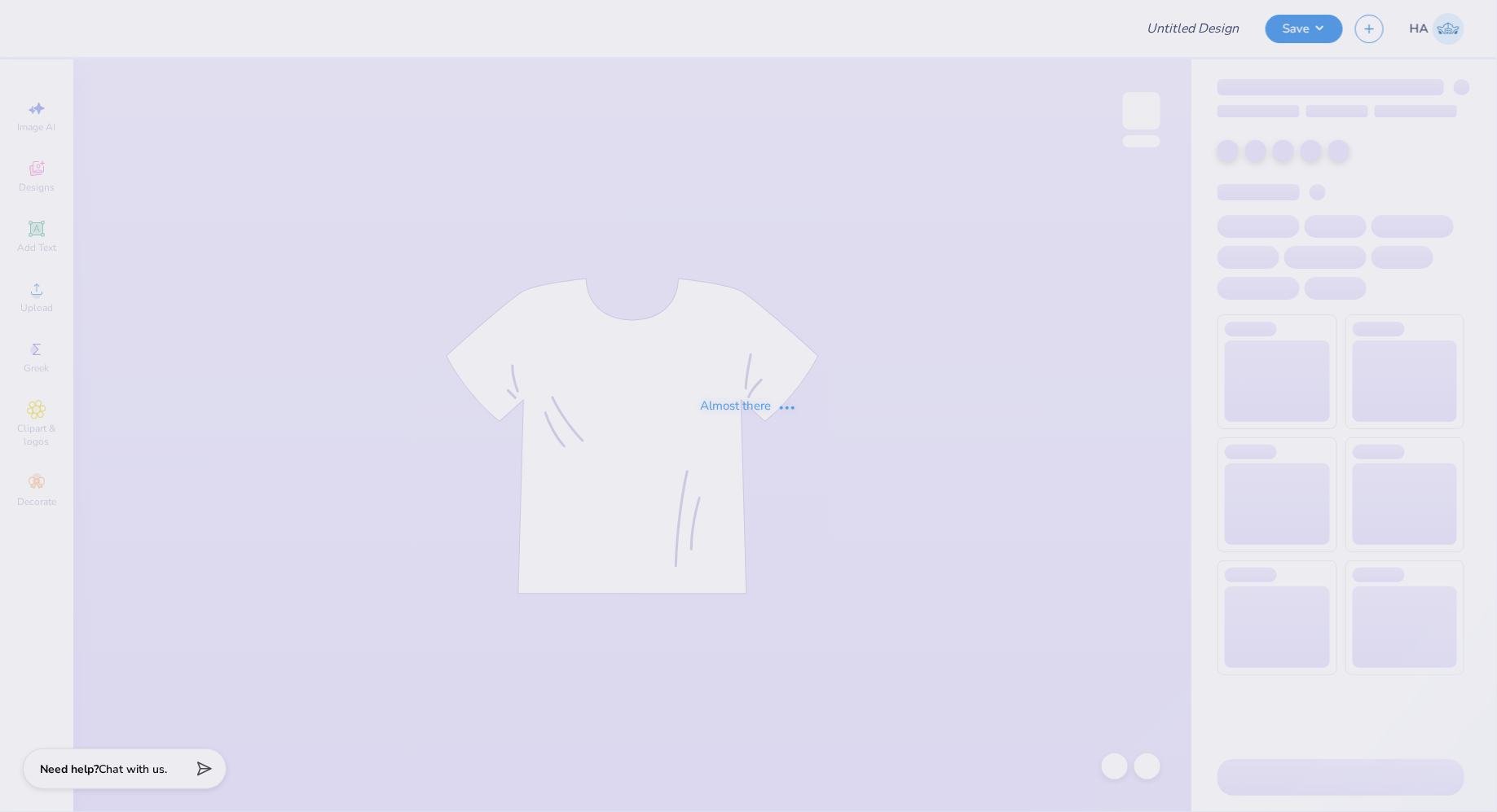
type input "UMN SOM 2025 Merch!"
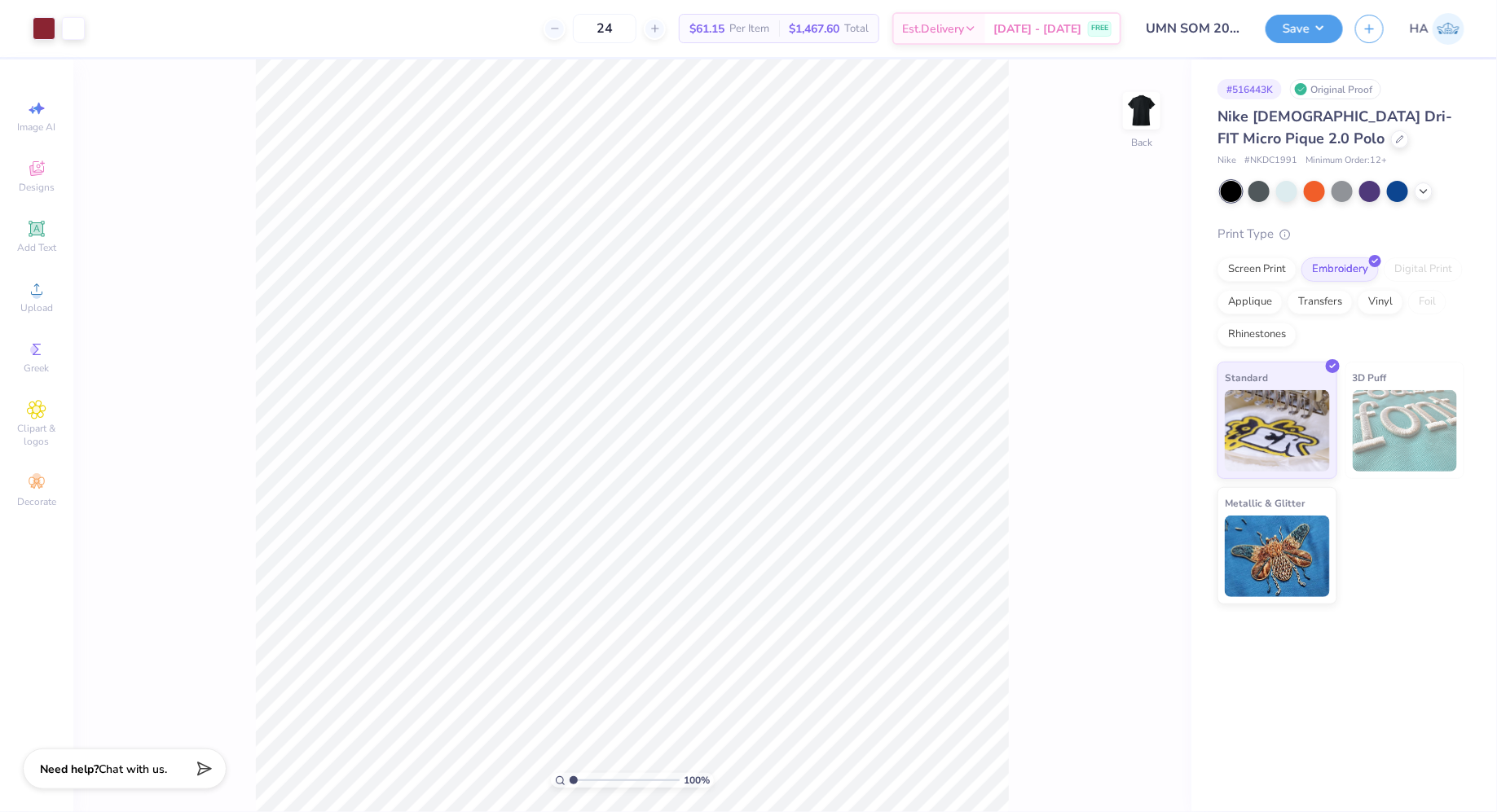
click at [1411, 196] on div at bounding box center [1343, 191] width 244 height 21
click at [1425, 196] on div at bounding box center [1423, 189] width 18 height 18
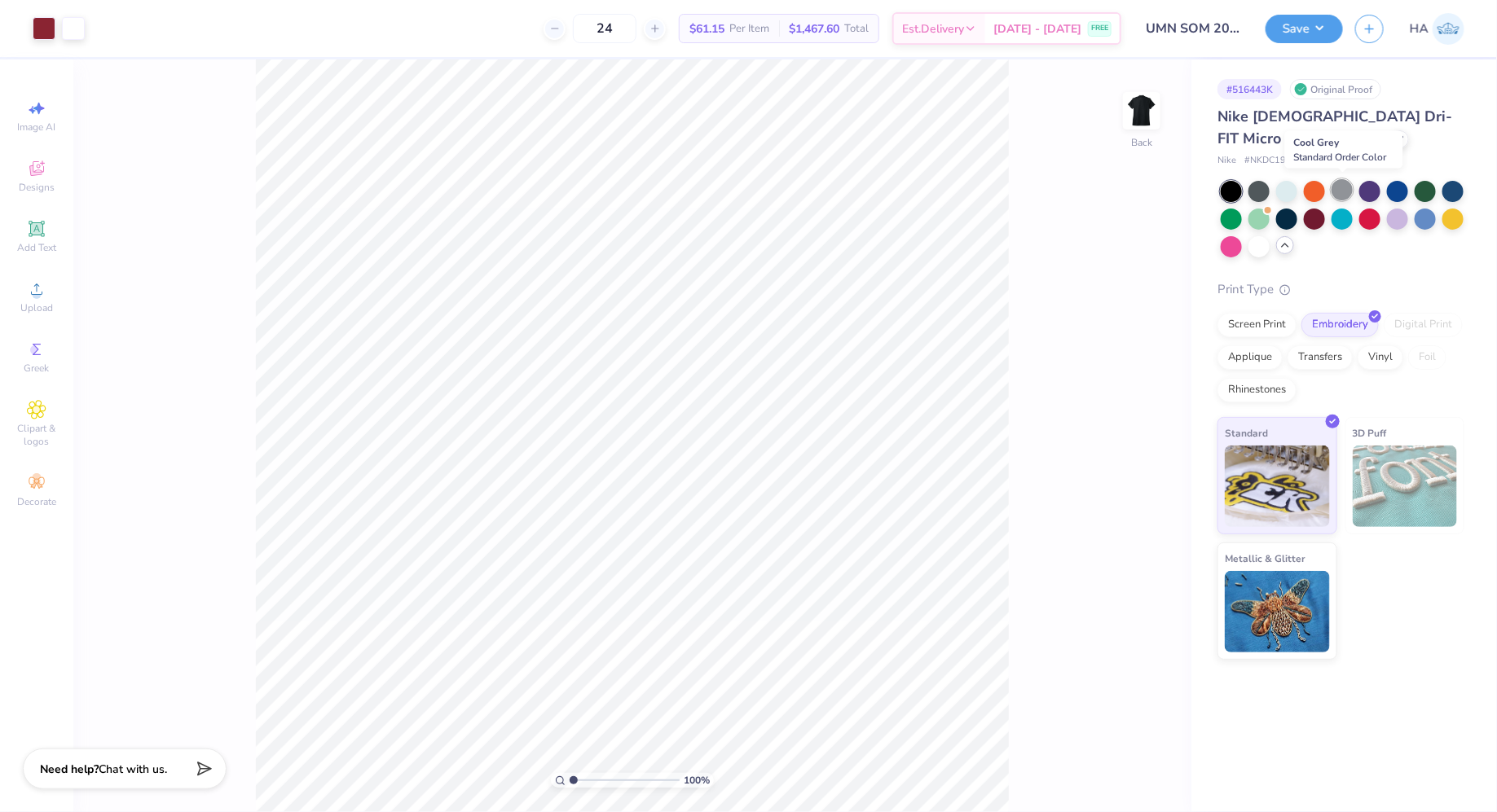
click at [1349, 189] on div at bounding box center [1342, 189] width 21 height 21
click at [1306, 38] on button "Save" at bounding box center [1304, 26] width 77 height 29
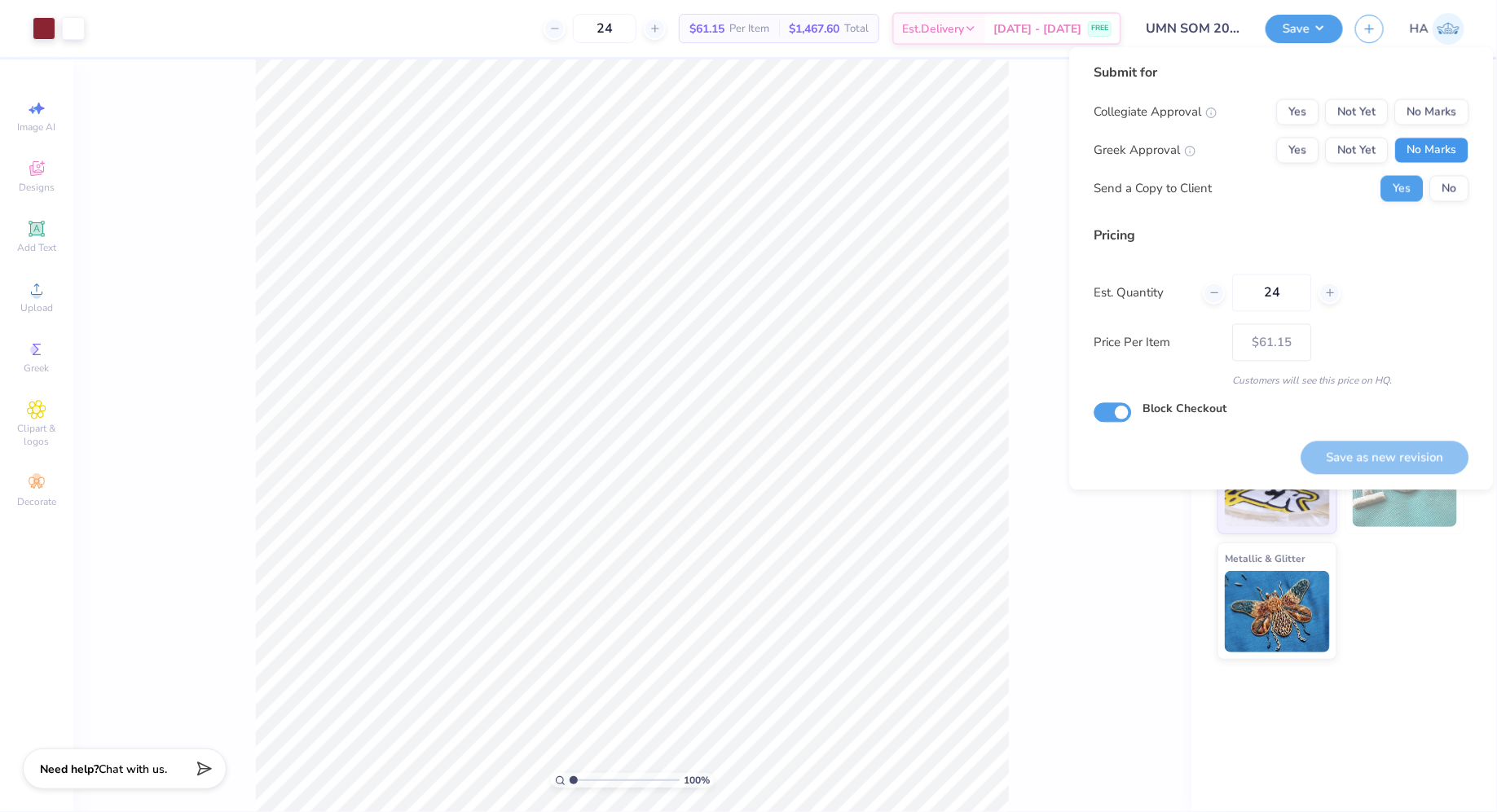
click at [1418, 160] on button "No Marks" at bounding box center [1432, 151] width 75 height 26
click at [1437, 121] on button "No Marks" at bounding box center [1432, 112] width 75 height 26
click at [1350, 463] on button "Save as new revision" at bounding box center [1385, 458] width 168 height 33
type input "– –"
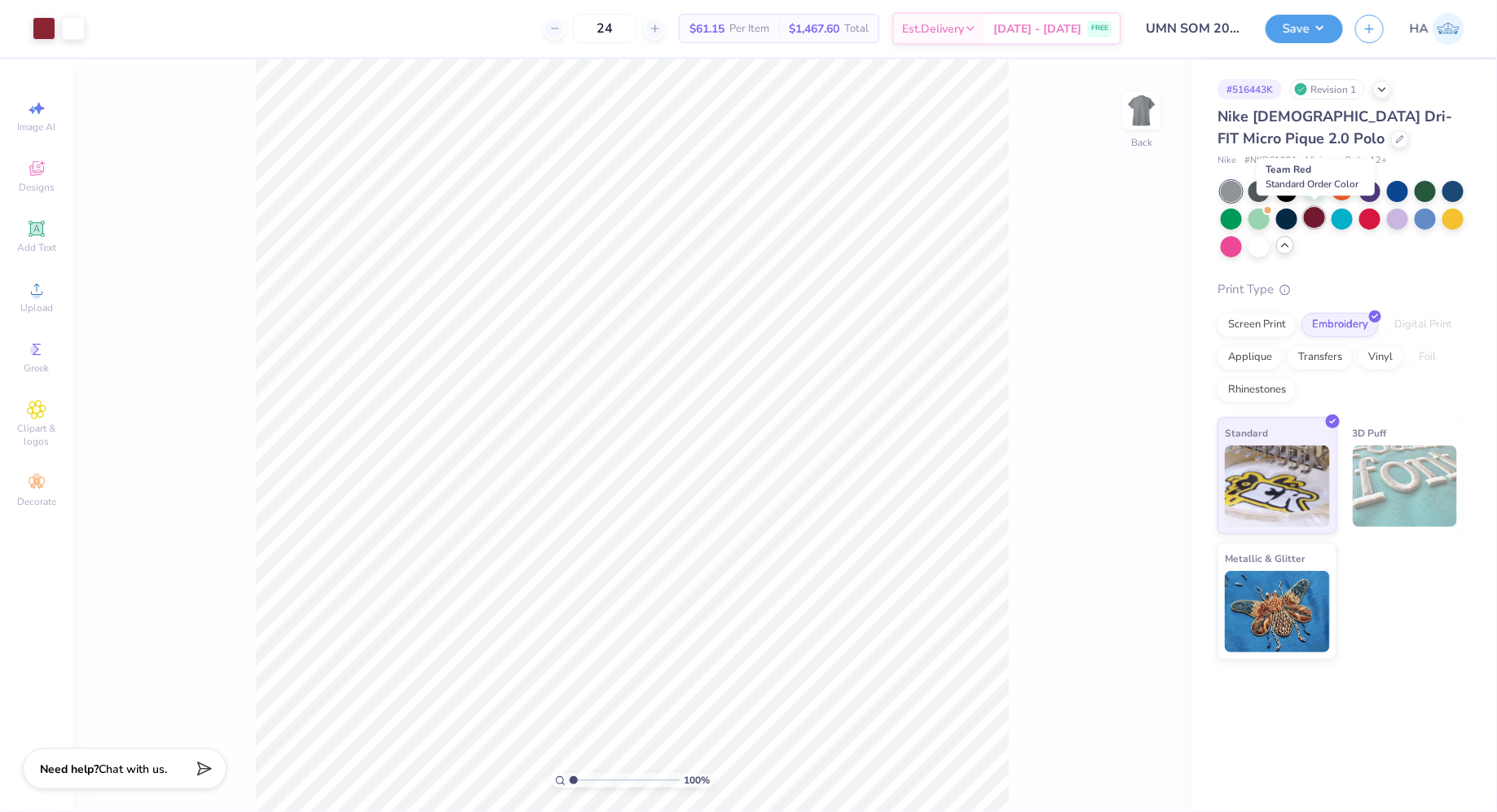
click at [1318, 223] on div at bounding box center [1315, 217] width 21 height 21
click at [42, 17] on div at bounding box center [44, 27] width 23 height 23
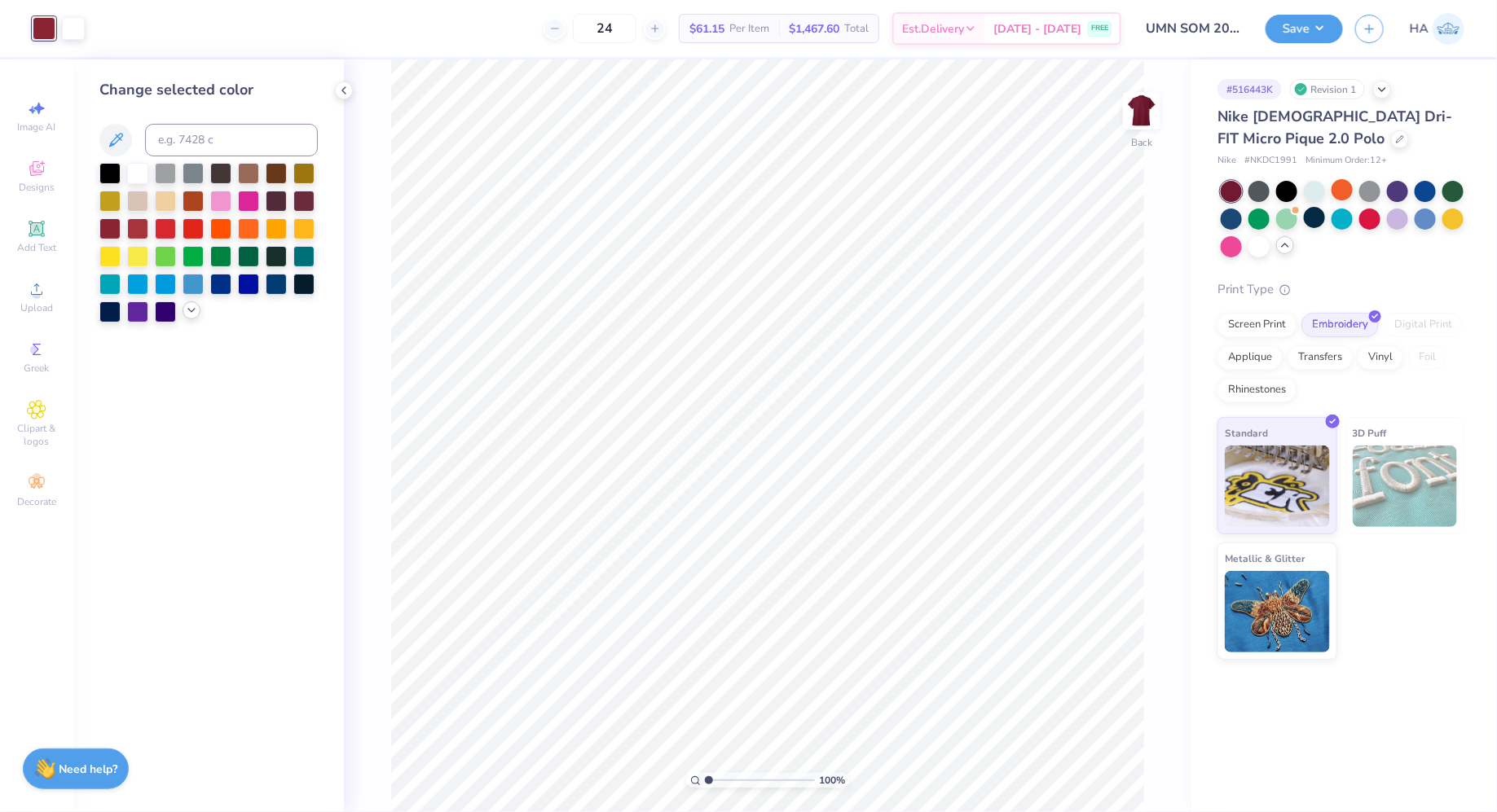
click at [186, 317] on div at bounding box center [191, 310] width 18 height 18
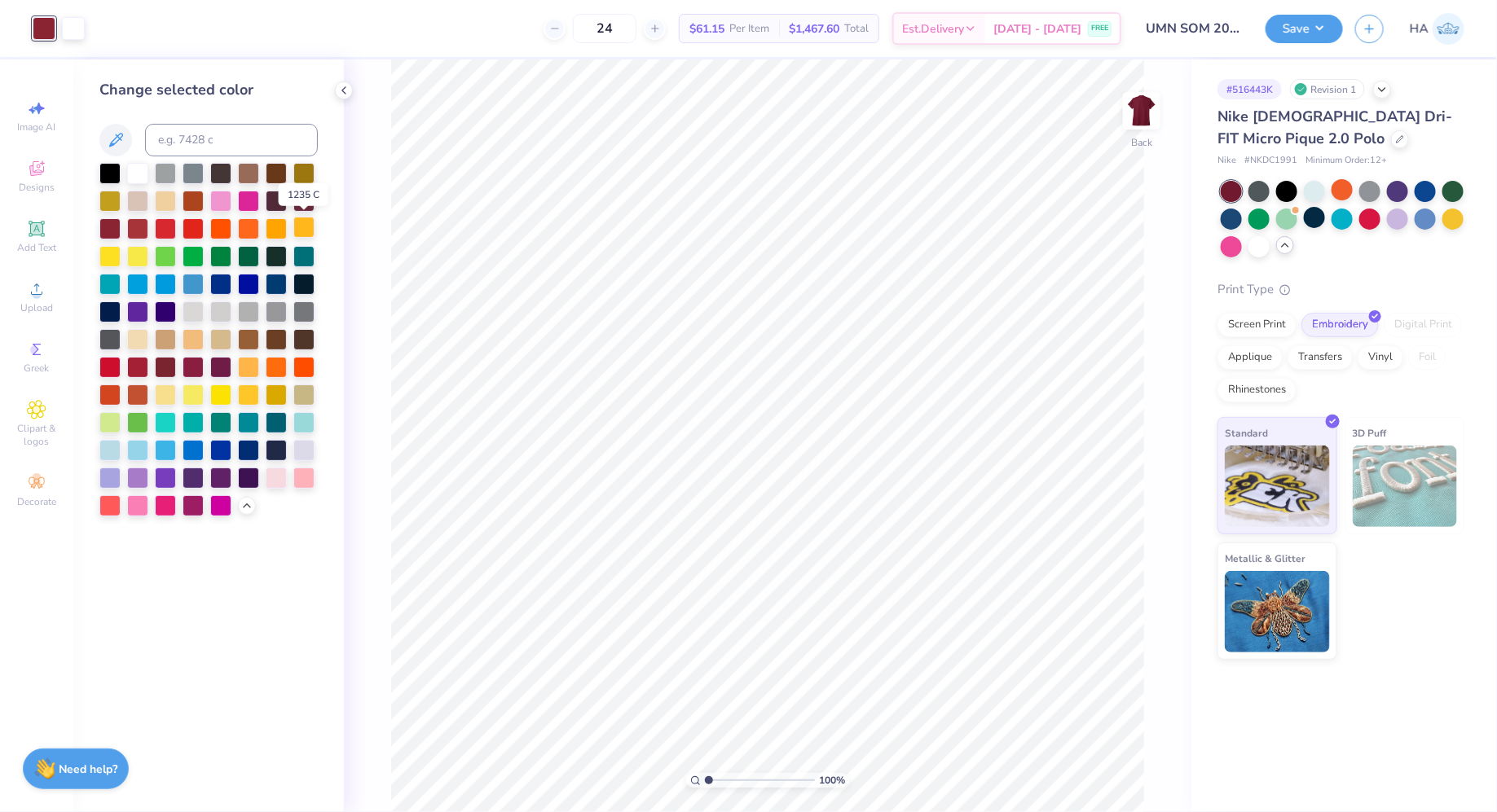
click at [315, 226] on div at bounding box center [303, 227] width 21 height 21
click at [1313, 18] on button "Save" at bounding box center [1304, 26] width 77 height 29
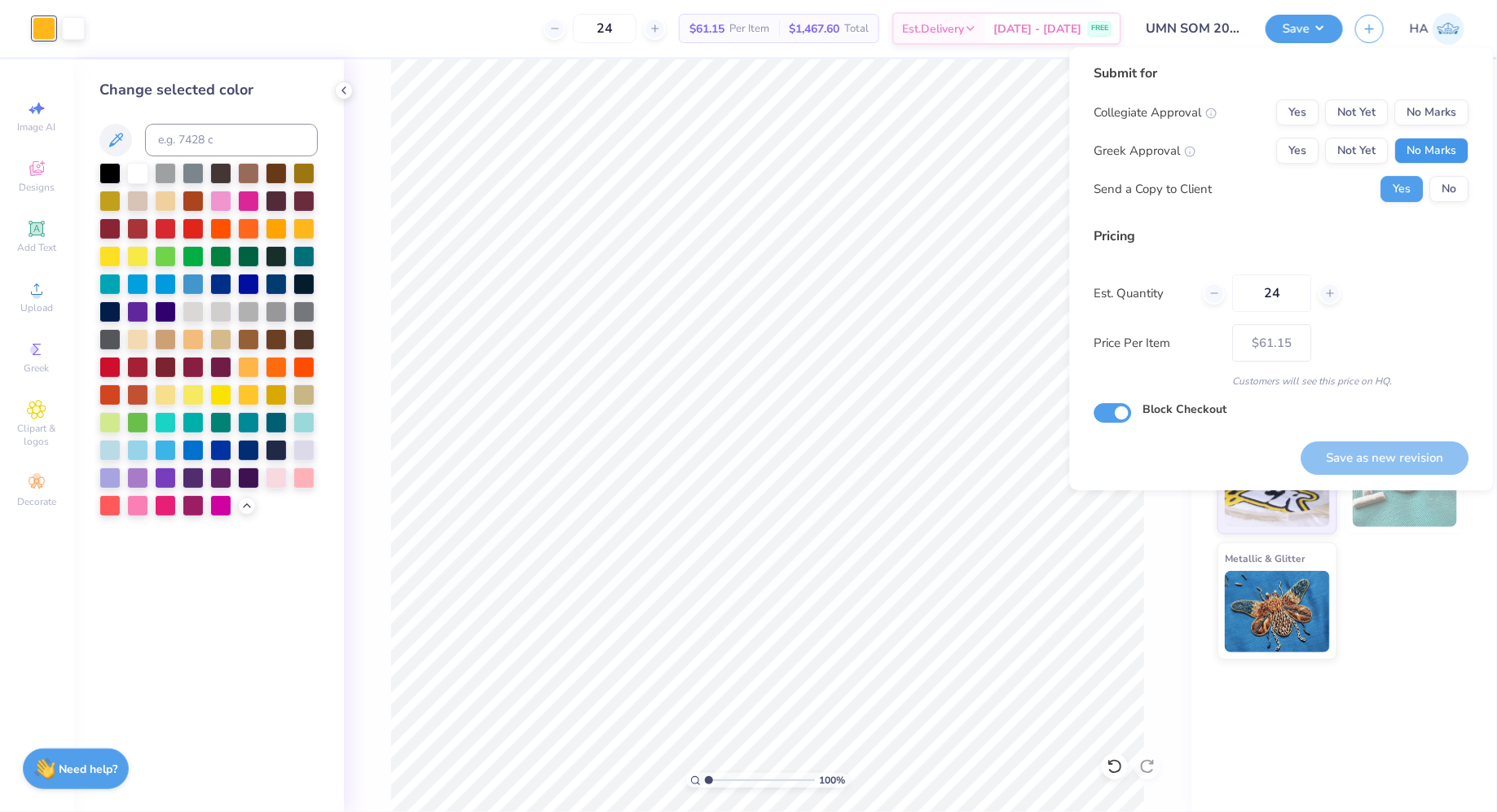
click at [1432, 139] on button "No Marks" at bounding box center [1432, 151] width 75 height 26
click at [1432, 110] on button "No Marks" at bounding box center [1432, 112] width 75 height 26
click at [1366, 460] on button "Save as new revision" at bounding box center [1385, 459] width 168 height 33
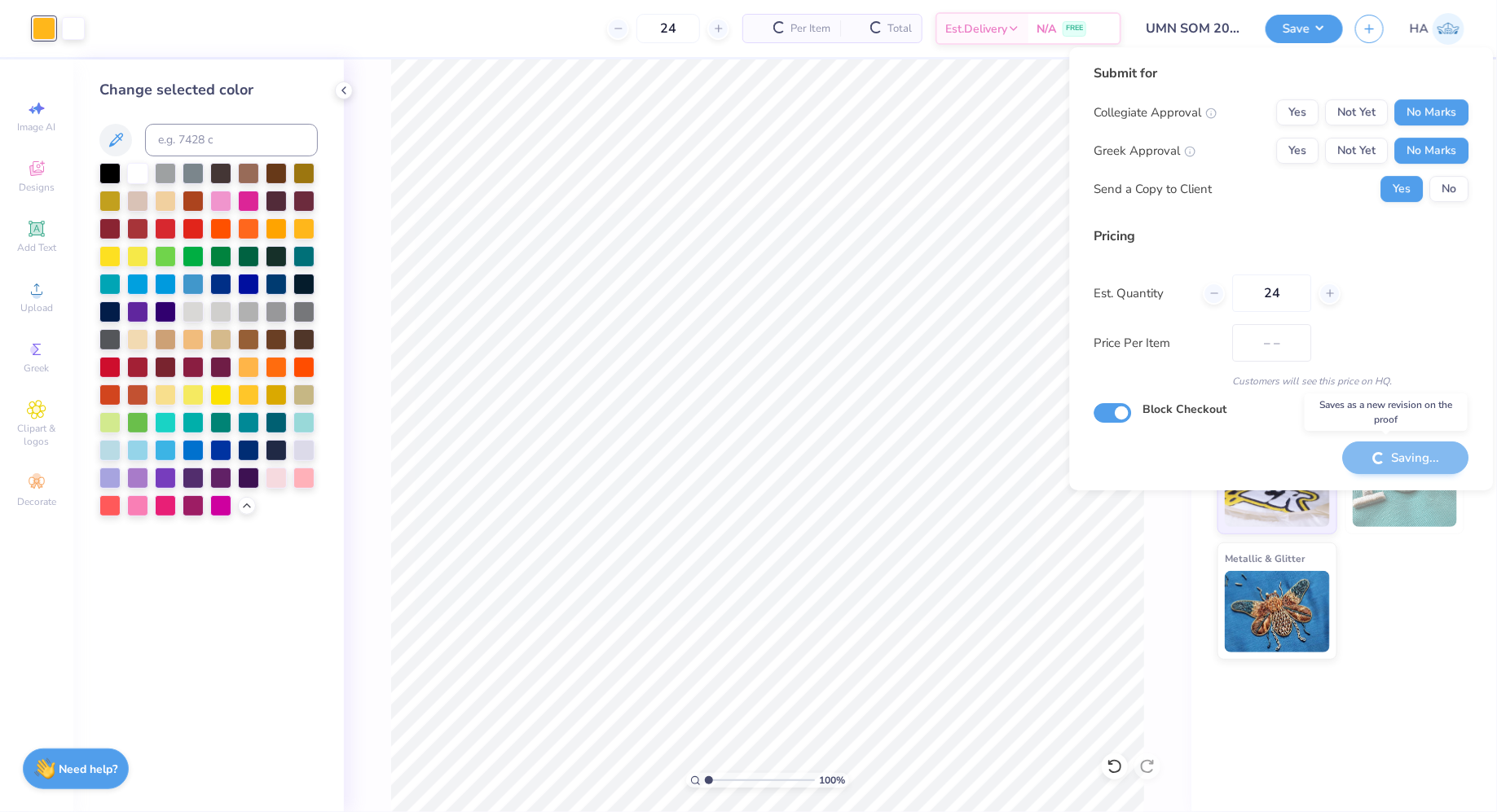
type input "$61.15"
